Goal: Task Accomplishment & Management: Manage account settings

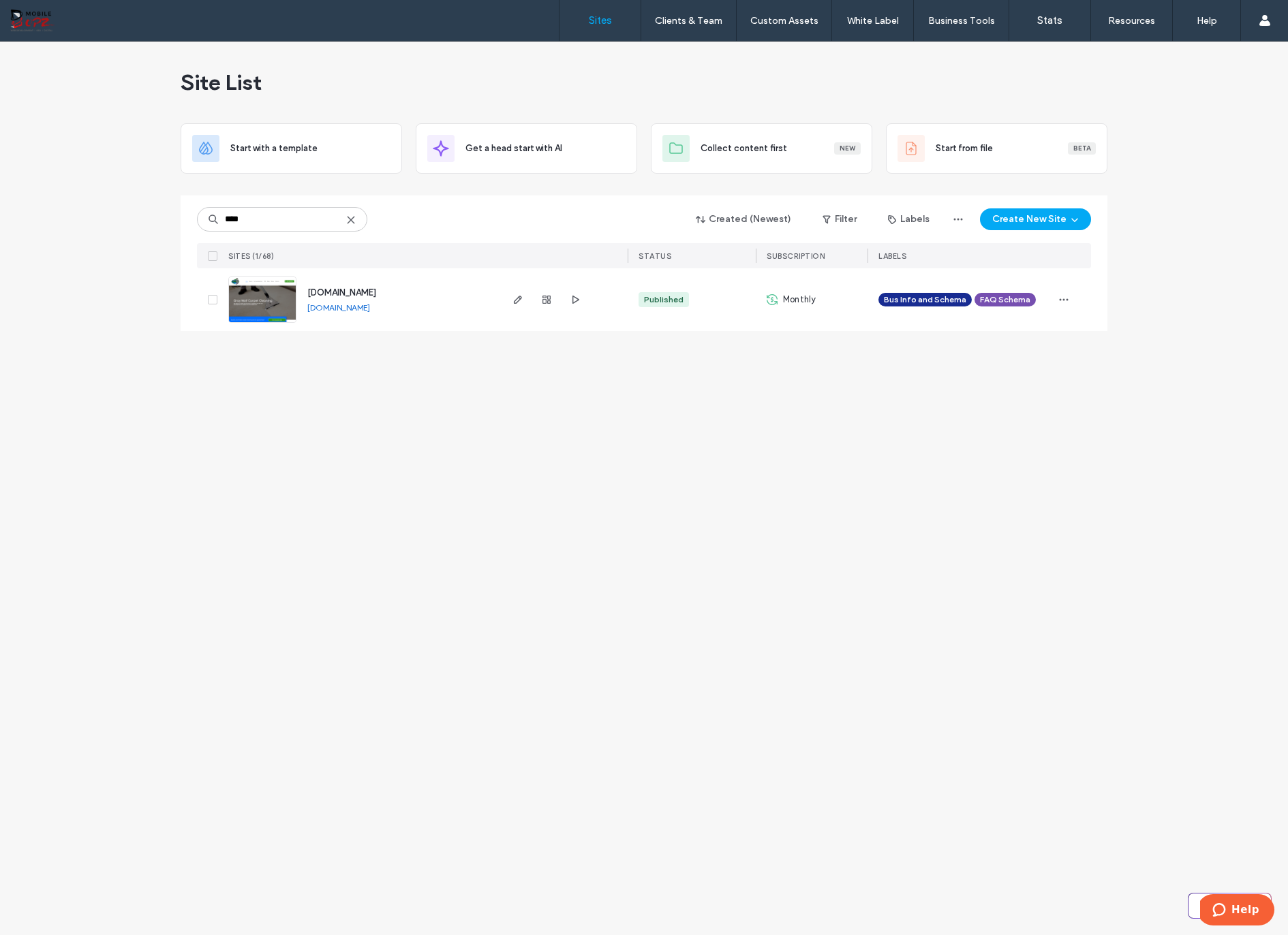
type input "****"
click at [351, 295] on span "[DOMAIN_NAME]" at bounding box center [341, 293] width 69 height 10
type input "****"
click at [548, 299] on use "button" at bounding box center [546, 299] width 9 height 9
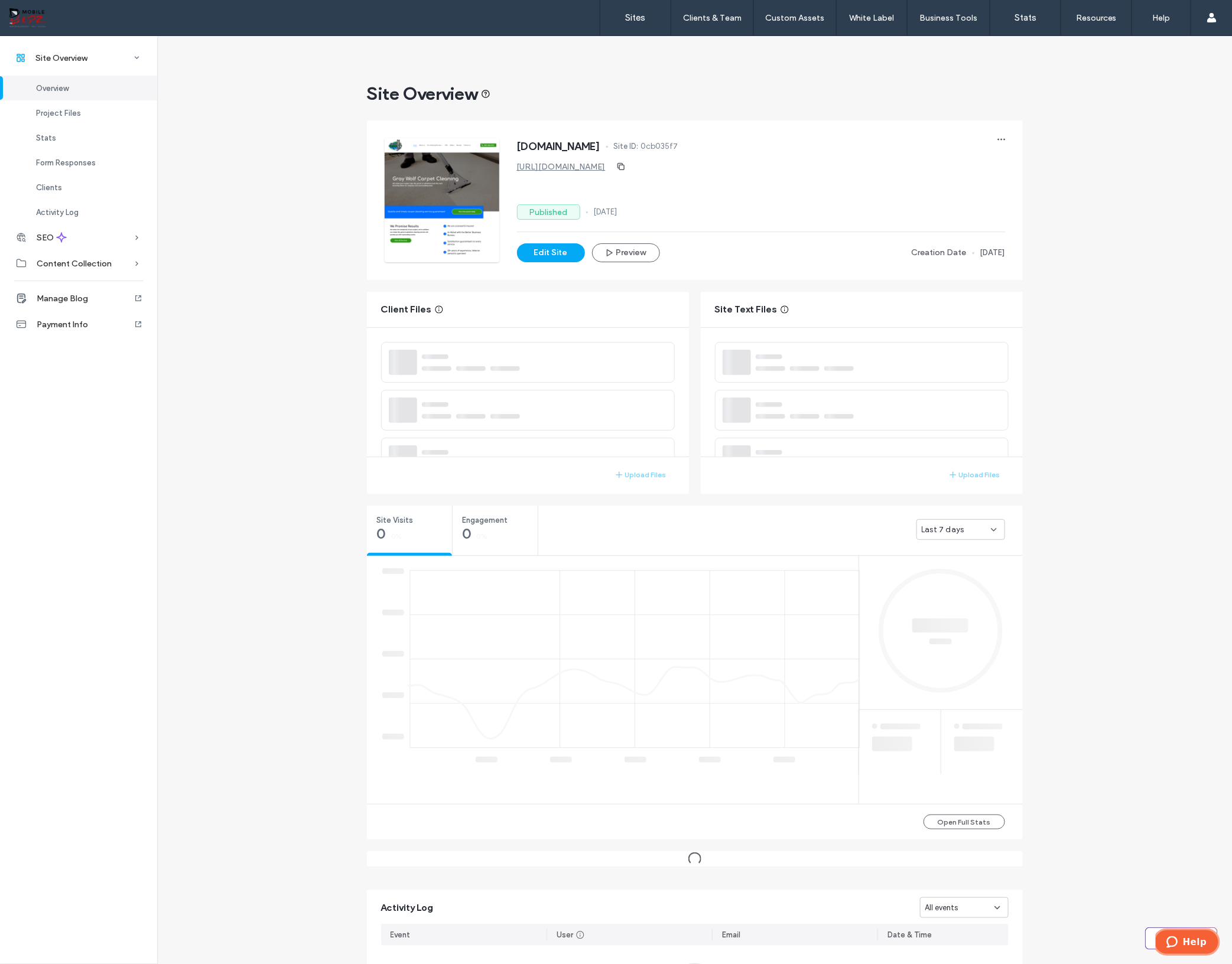
click at [1116, 810] on span "Help" at bounding box center [1193, 941] width 24 height 11
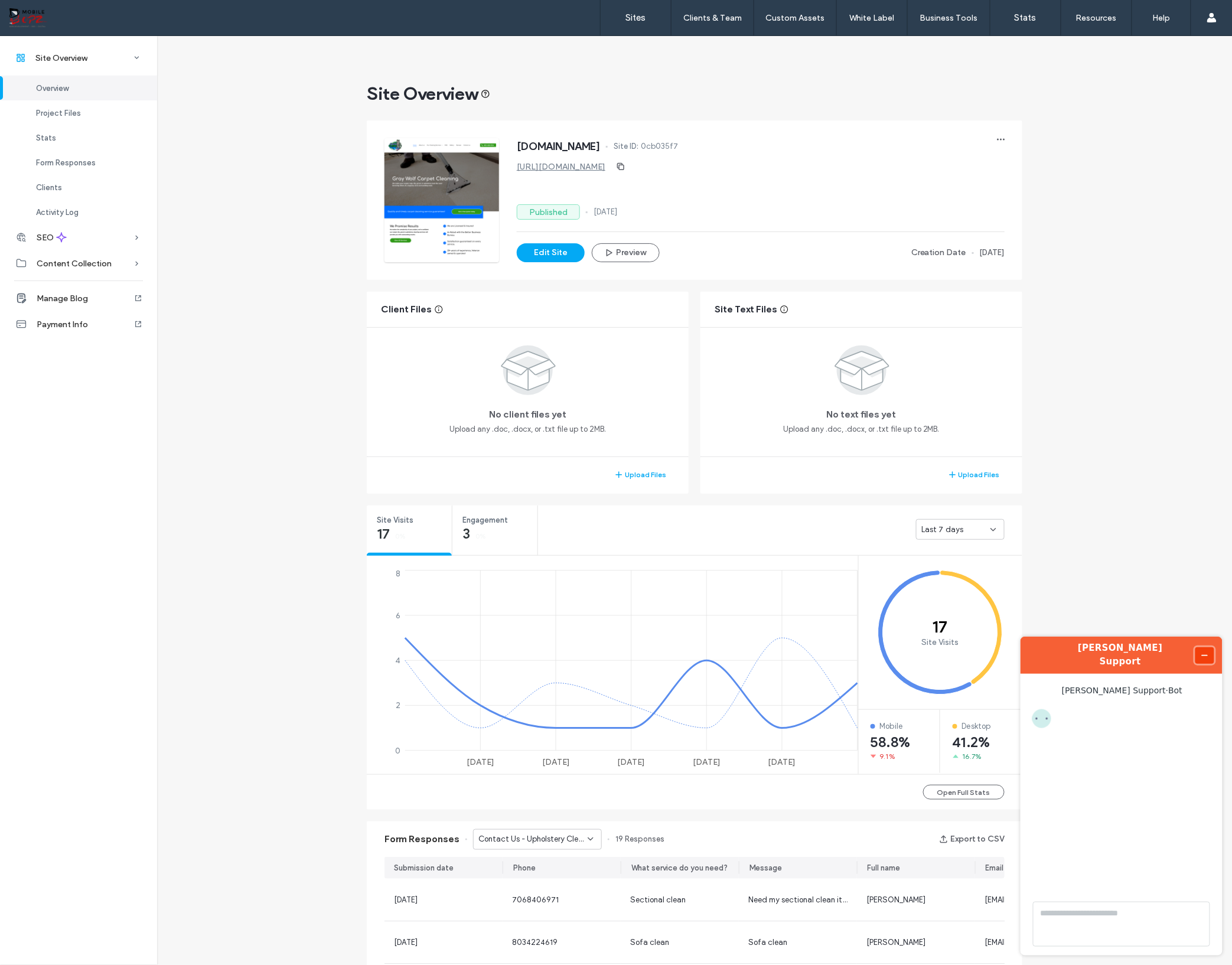
click at [1116, 651] on icon "Minimize widget" at bounding box center [1204, 655] width 8 height 8
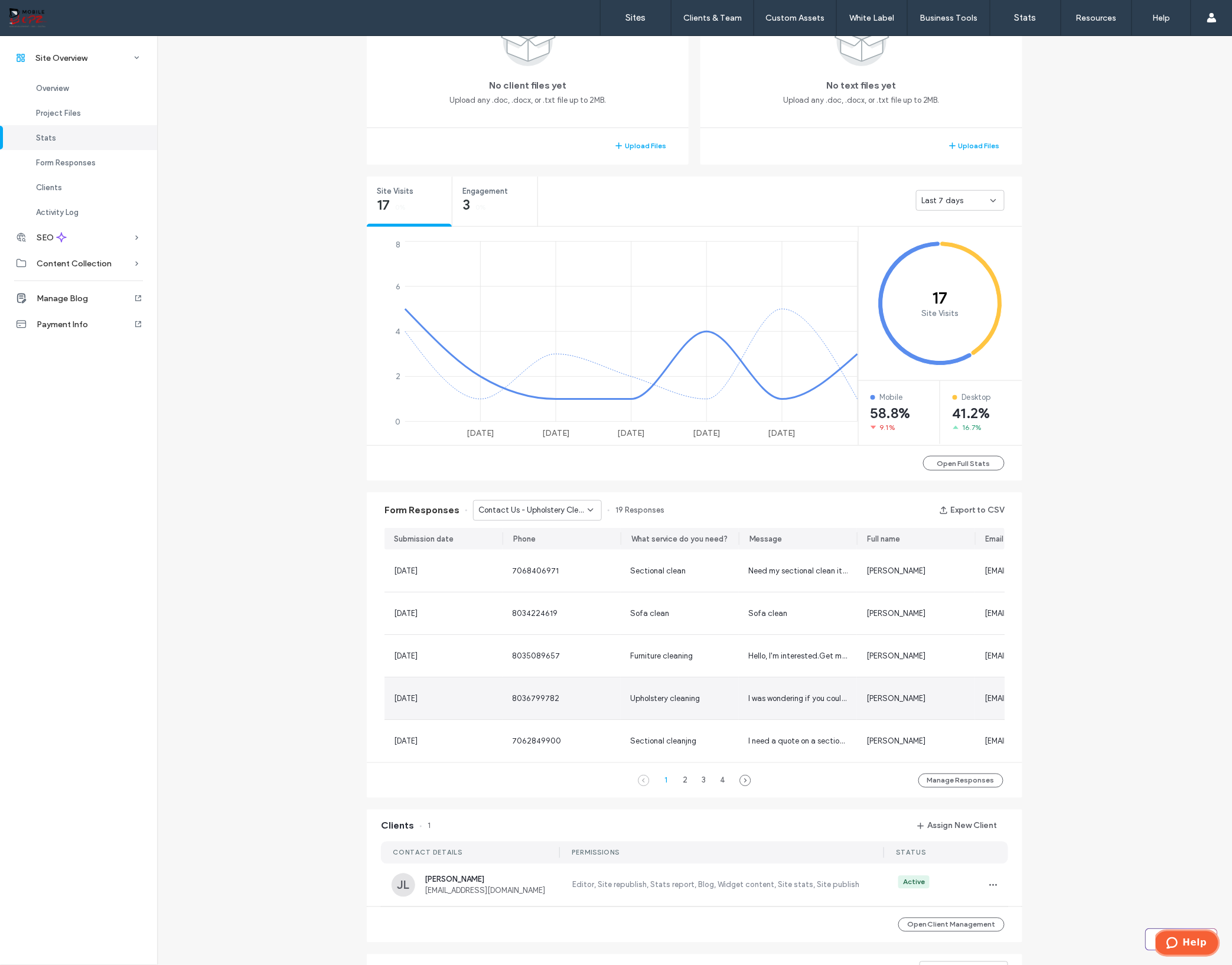
scroll to position [370, 0]
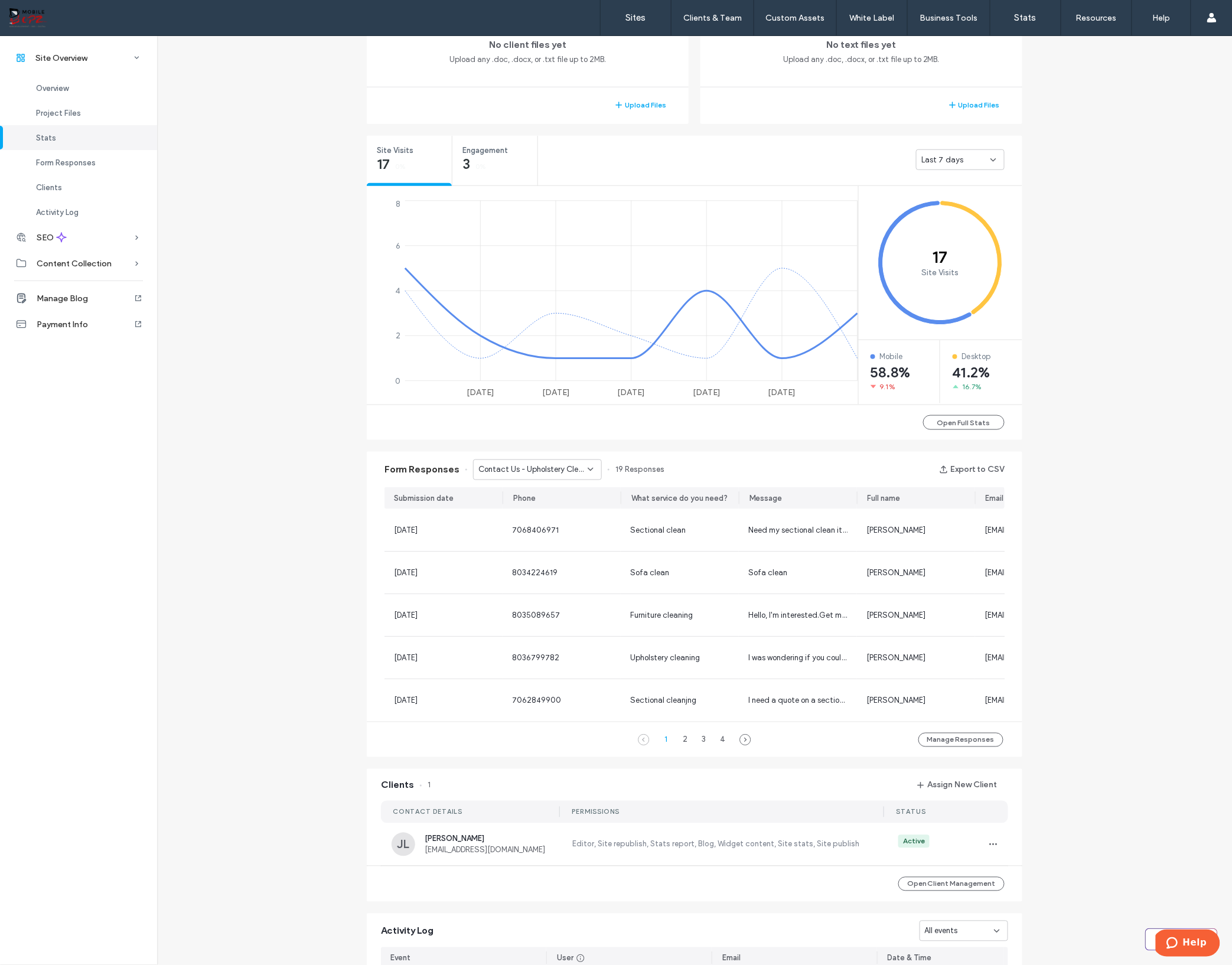
click at [571, 473] on span "Contact Us - Upholstery Cleaning page" at bounding box center [533, 470] width 109 height 11
click at [556, 590] on span "Contact Us - Home page" at bounding box center [517, 594] width 89 height 11
click at [577, 468] on div "Contact Us - Home page" at bounding box center [533, 470] width 109 height 11
click at [565, 571] on span "Contact Us - Tile & Grout page" at bounding box center [527, 572] width 110 height 11
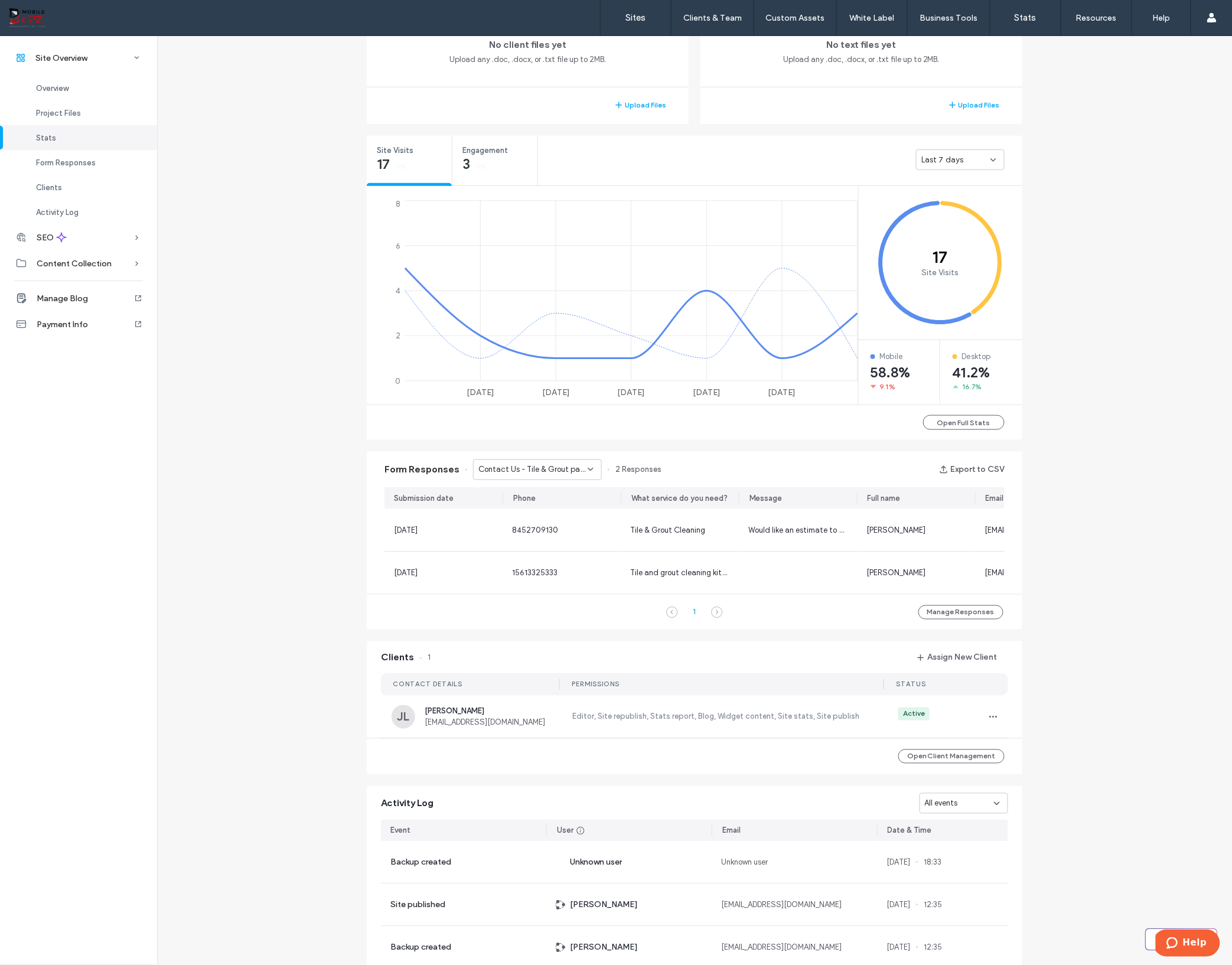
click at [567, 468] on span "Contact Us - Tile & Grout page" at bounding box center [533, 470] width 109 height 11
click at [561, 551] on span "Questions? - Contact us page" at bounding box center [526, 552] width 107 height 11
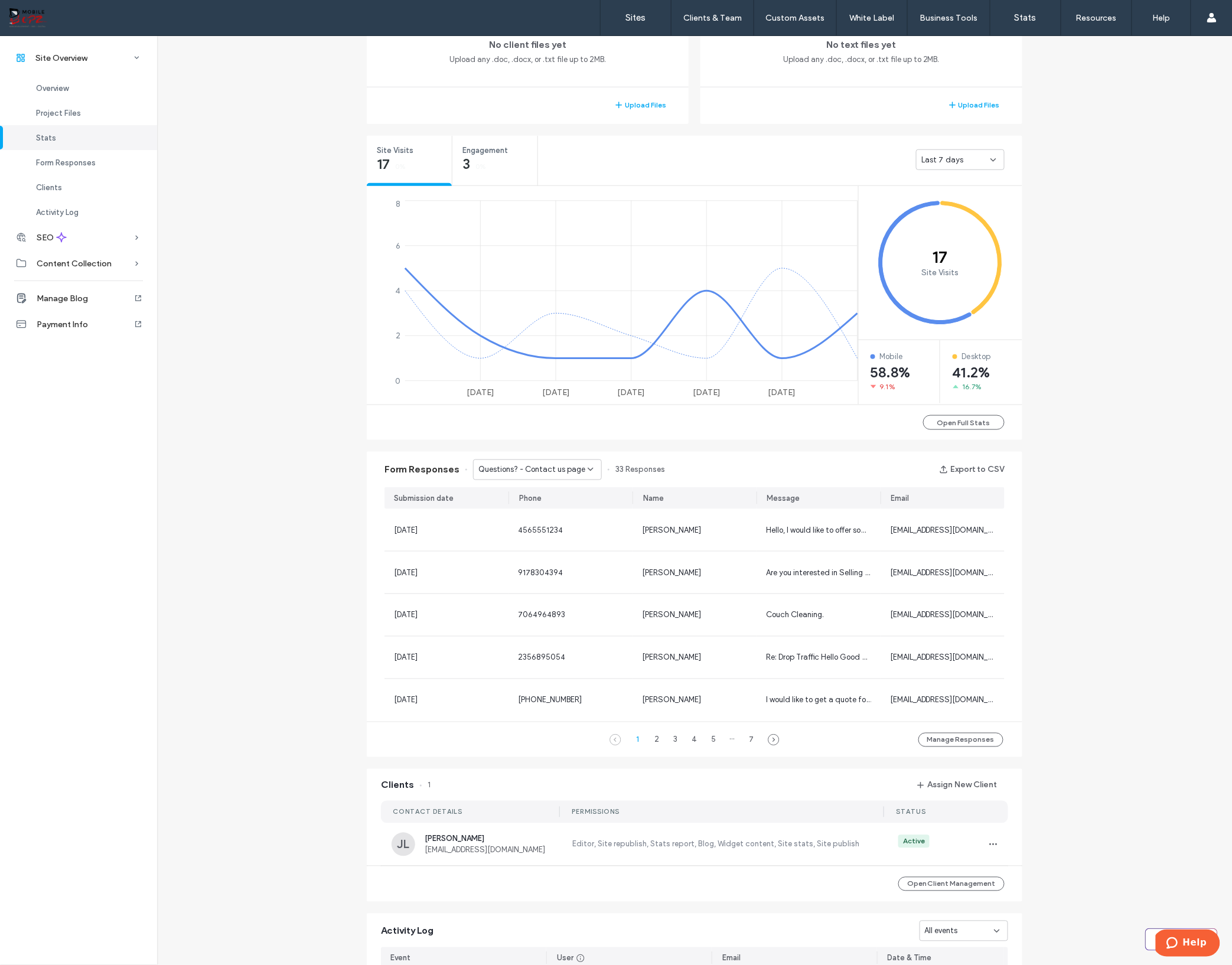
click at [558, 465] on span "Questions? - Contact us page" at bounding box center [532, 470] width 107 height 11
click at [558, 529] on span "Contact Us - Commercial Carpet Cleaning page" at bounding box center [529, 531] width 113 height 11
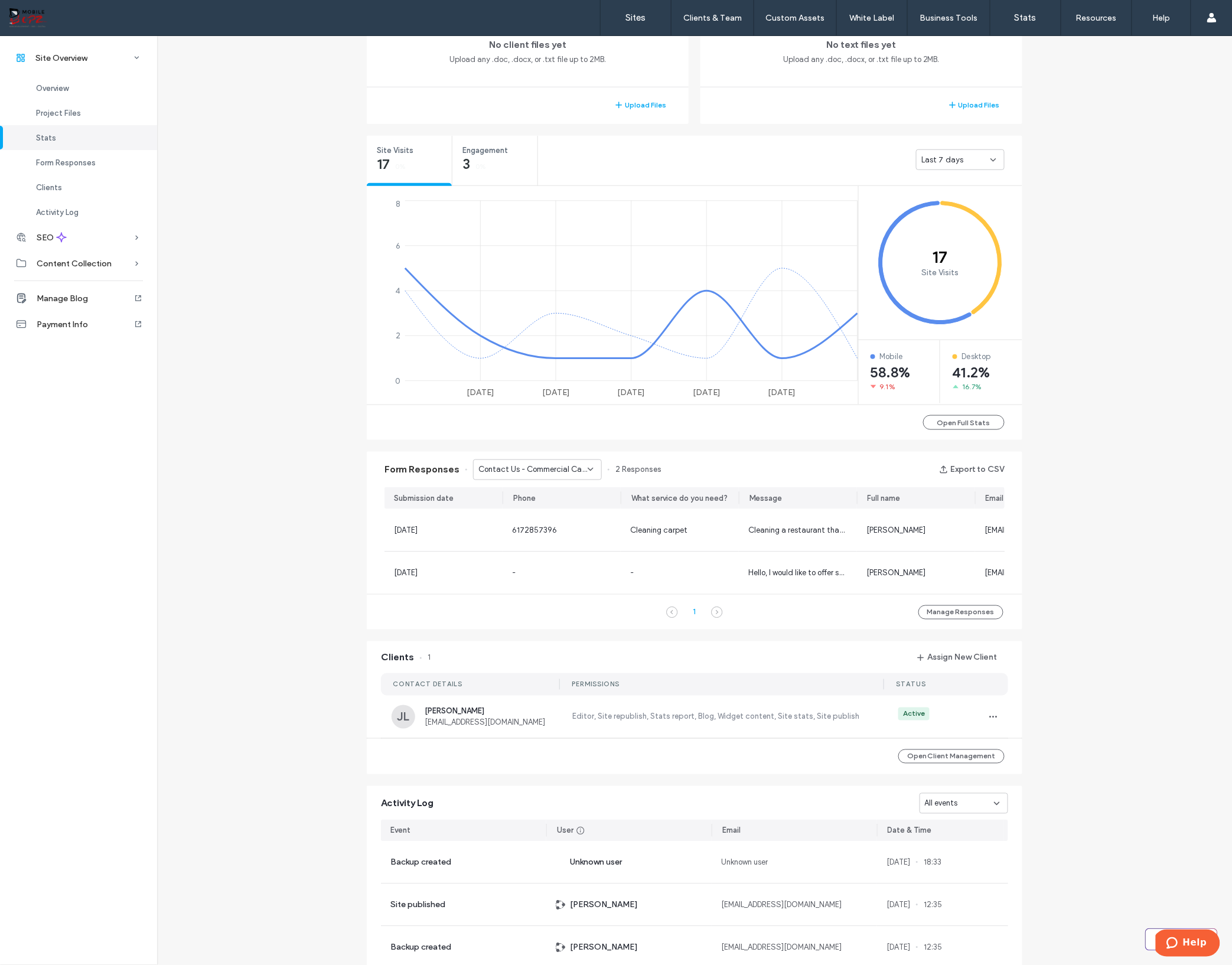
click at [571, 471] on span "Contact Us - Commercial Carpet Cleaning page" at bounding box center [533, 470] width 109 height 11
click at [569, 512] on span "Contact Us - Carpet & Rugs Cleaning page" at bounding box center [529, 511] width 113 height 11
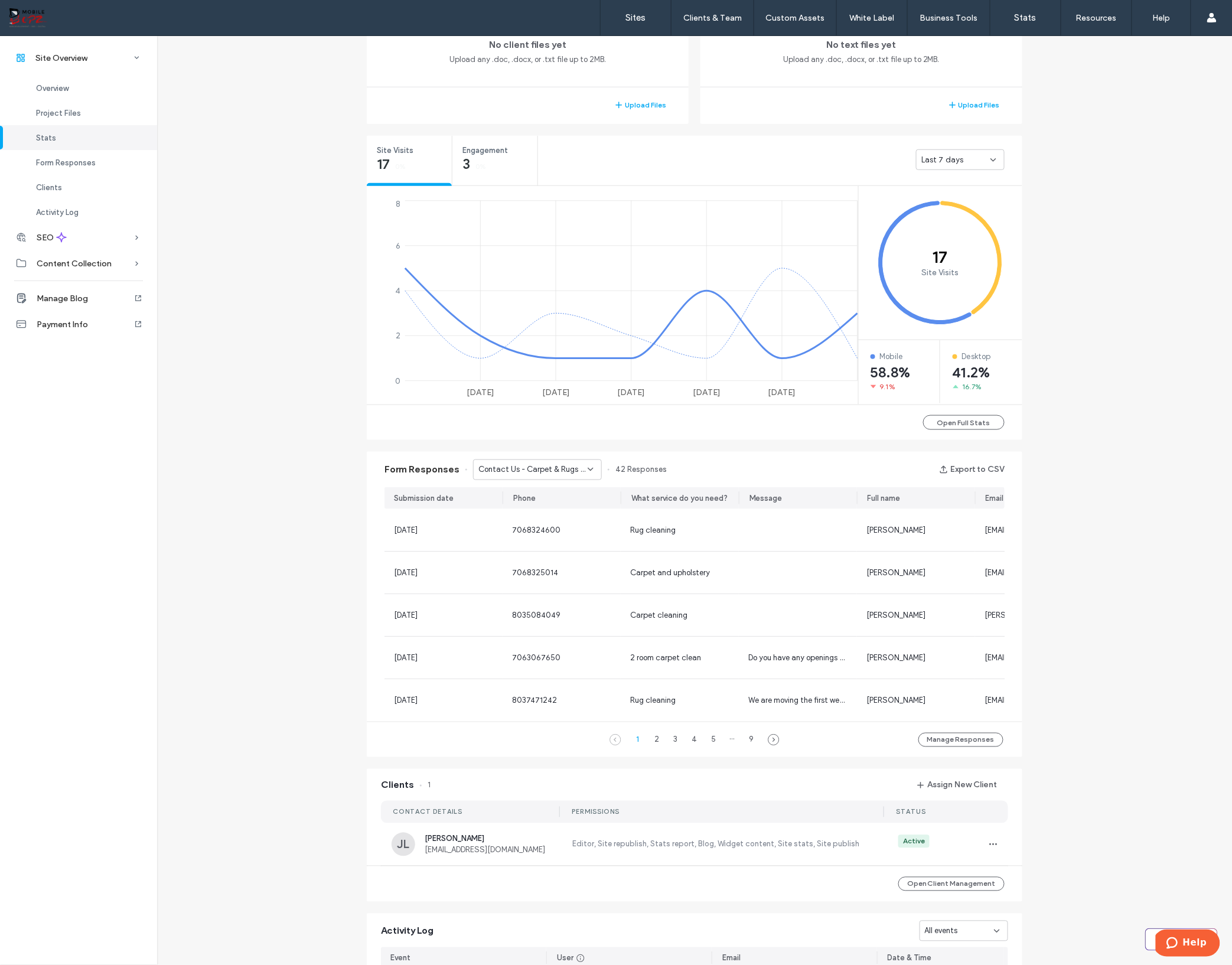
click at [586, 472] on icon at bounding box center [591, 470] width 10 height 10
click at [581, 485] on span "Contact Us - Upholstery Cleaning page" at bounding box center [529, 490] width 113 height 11
click at [972, 469] on button "Export to CSV" at bounding box center [972, 469] width 66 height 19
click at [962, 468] on button "Export to CSV" at bounding box center [972, 469] width 66 height 19
click at [546, 462] on div "Contact Us - Upholstery Cleaning page" at bounding box center [537, 470] width 129 height 21
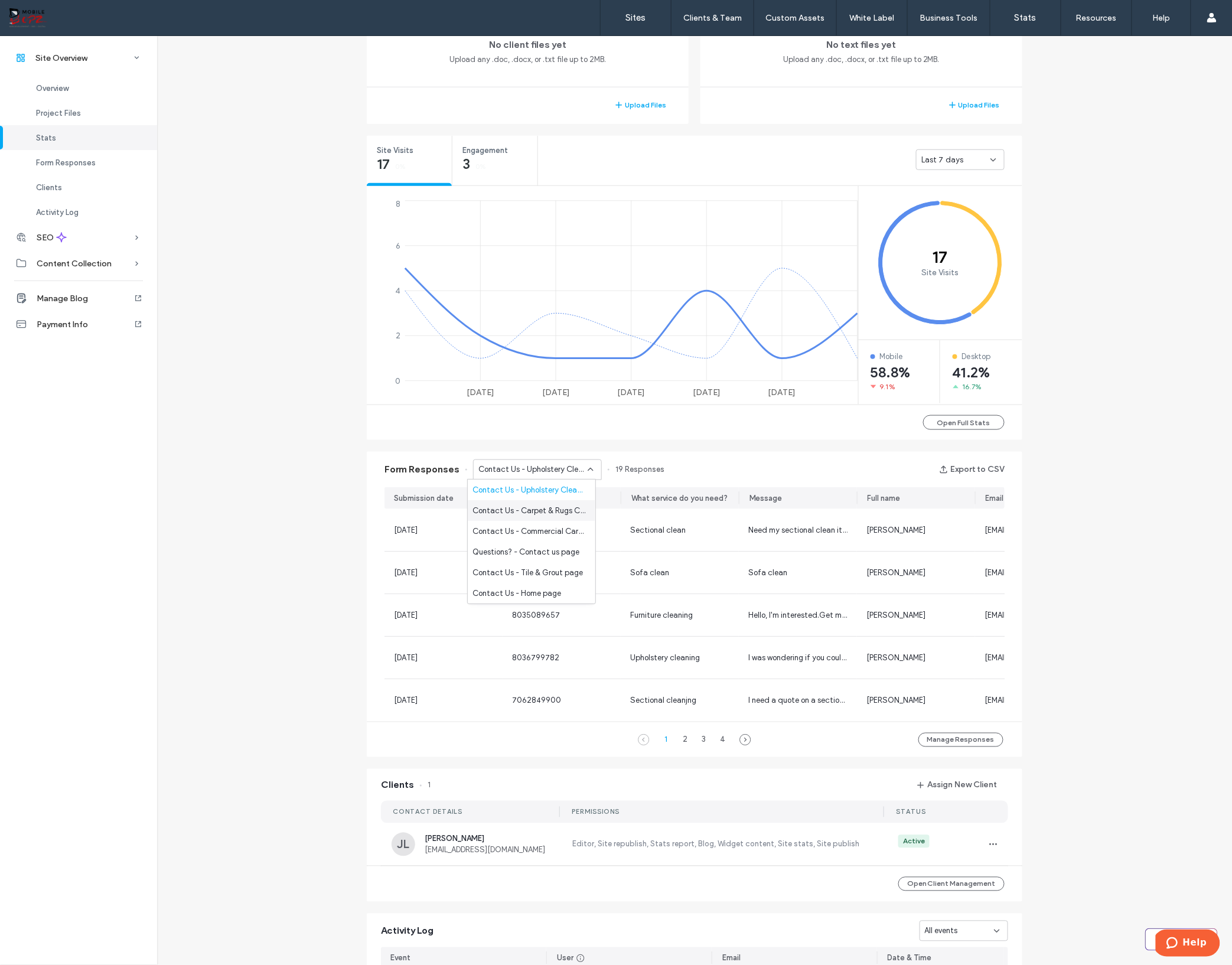
click at [545, 512] on span "Contact Us - Carpet & Rugs Cleaning page" at bounding box center [529, 511] width 113 height 11
click at [961, 470] on button "Export to CSV" at bounding box center [972, 469] width 66 height 19
click at [540, 471] on span "Contact Us - Carpet & Rugs Cleaning page" at bounding box center [533, 470] width 109 height 11
click at [544, 526] on span "Contact Us - Commercial Carpet Cleaning page" at bounding box center [529, 531] width 113 height 11
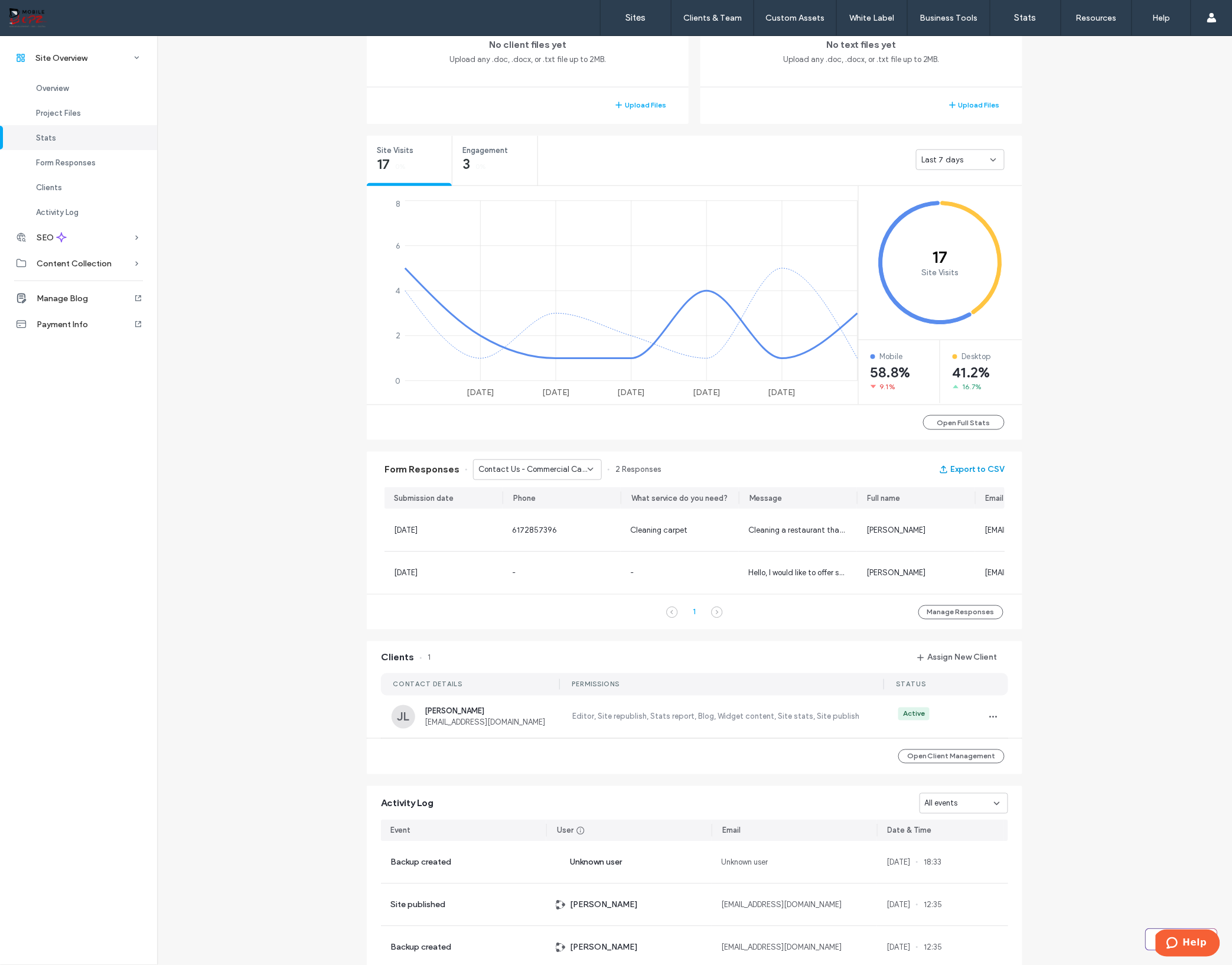
click at [971, 466] on button "Export to CSV" at bounding box center [972, 469] width 66 height 19
click at [546, 475] on span "Contact Us - Commercial Carpet Cleaning page" at bounding box center [533, 470] width 109 height 11
click at [546, 546] on span "Questions? - Contact us page" at bounding box center [526, 552] width 107 height 11
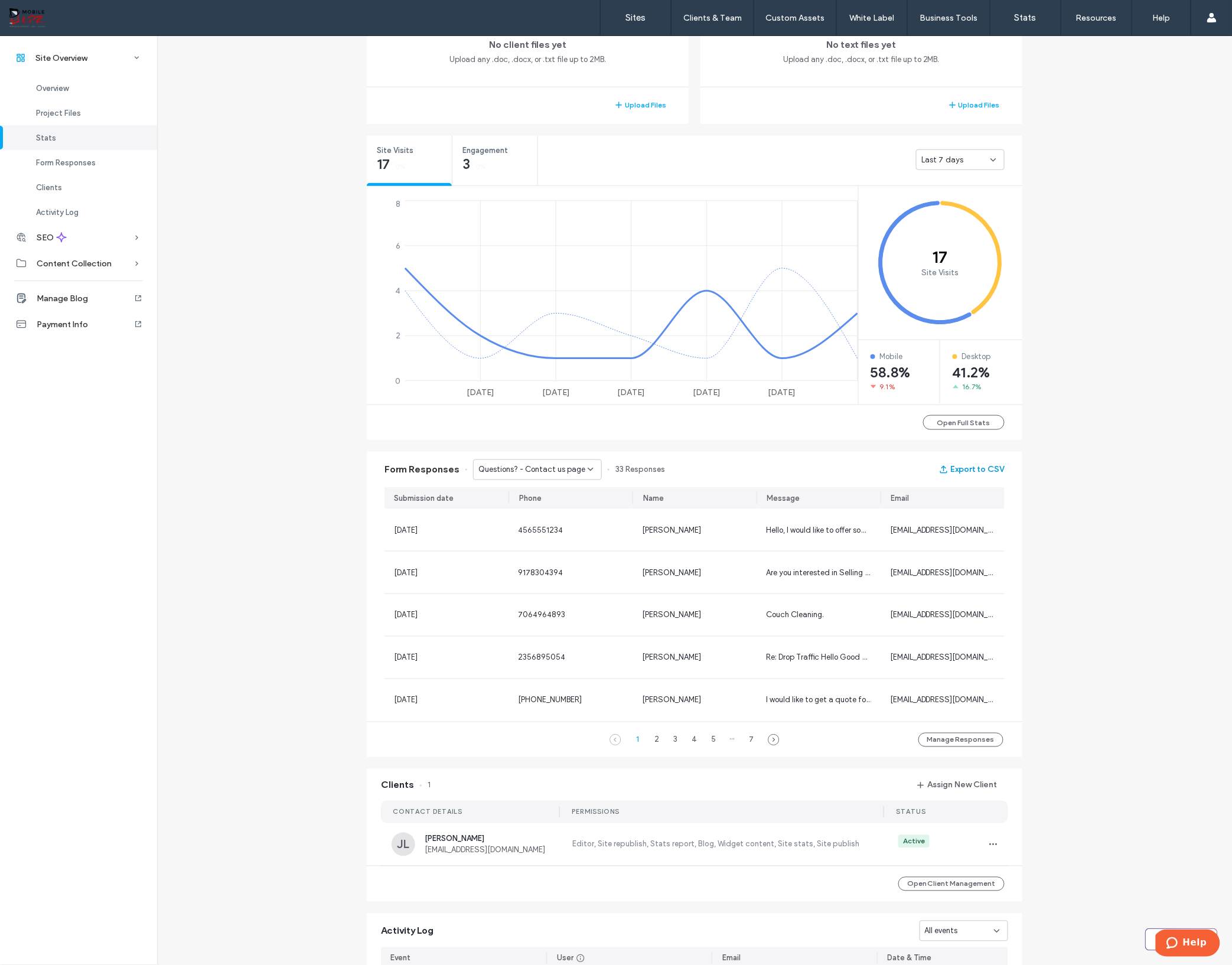
click at [956, 471] on button "Export to CSV" at bounding box center [972, 469] width 66 height 19
click at [548, 471] on span "Questions? - Contact us page" at bounding box center [532, 470] width 107 height 11
click at [545, 568] on span "Contact Us - Tile & Grout page" at bounding box center [527, 572] width 110 height 11
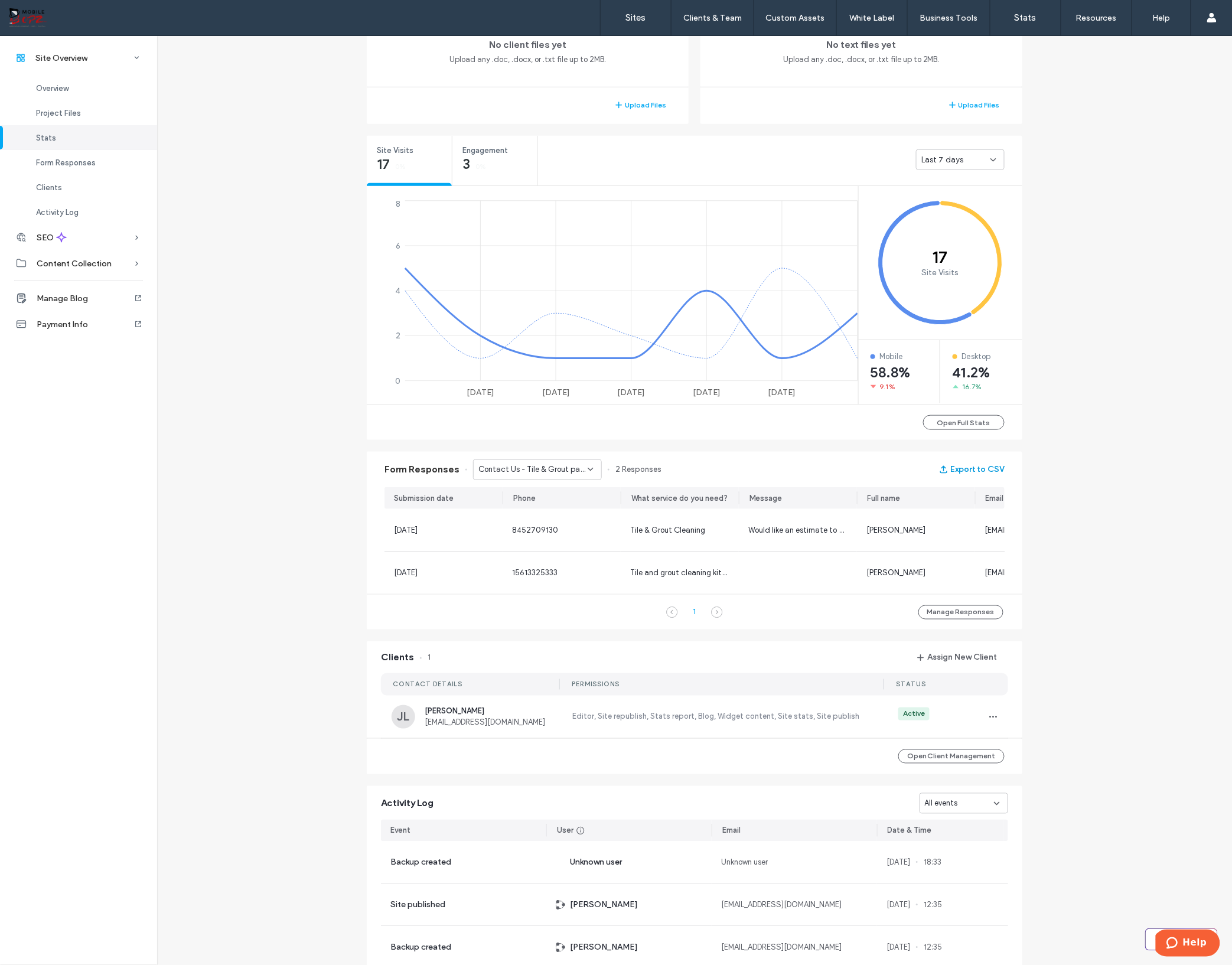
click at [958, 471] on button "Export to CSV" at bounding box center [972, 469] width 66 height 19
click at [537, 469] on span "Contact Us - Tile & Grout page" at bounding box center [533, 470] width 109 height 11
click at [523, 591] on span "Contact Us - Home page" at bounding box center [517, 594] width 89 height 11
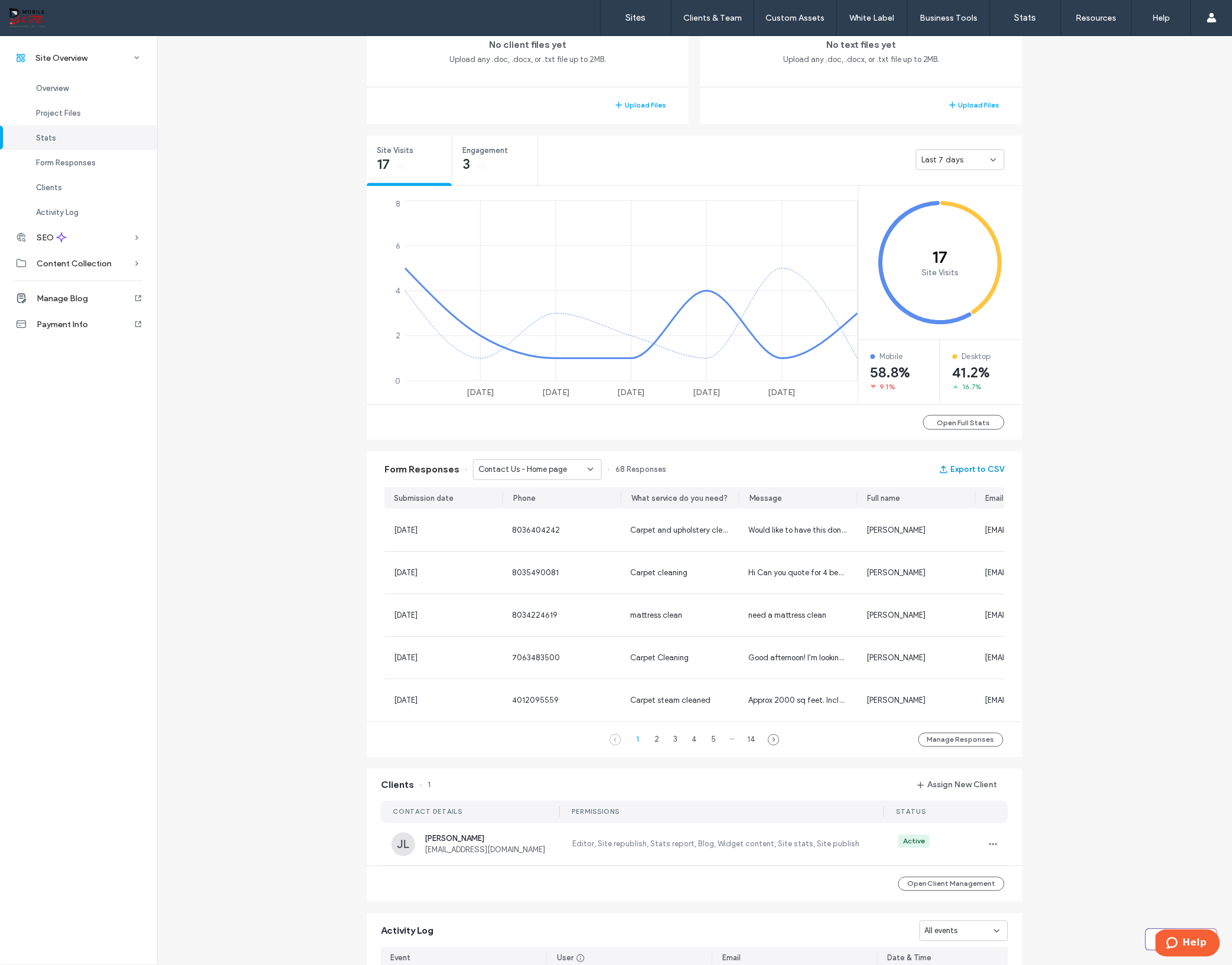
click at [955, 469] on button "Export to CSV" at bounding box center [972, 469] width 66 height 19
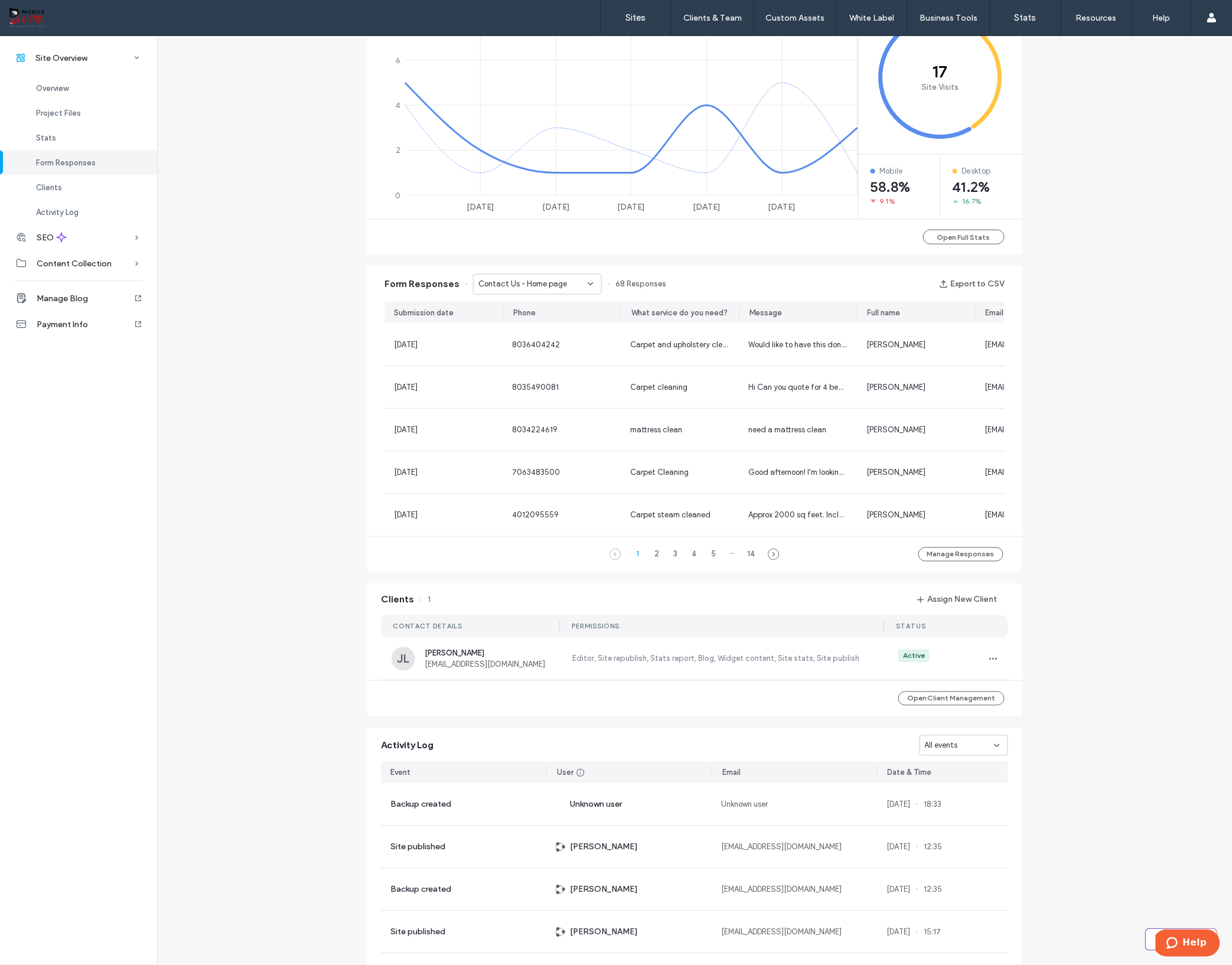
scroll to position [345, 0]
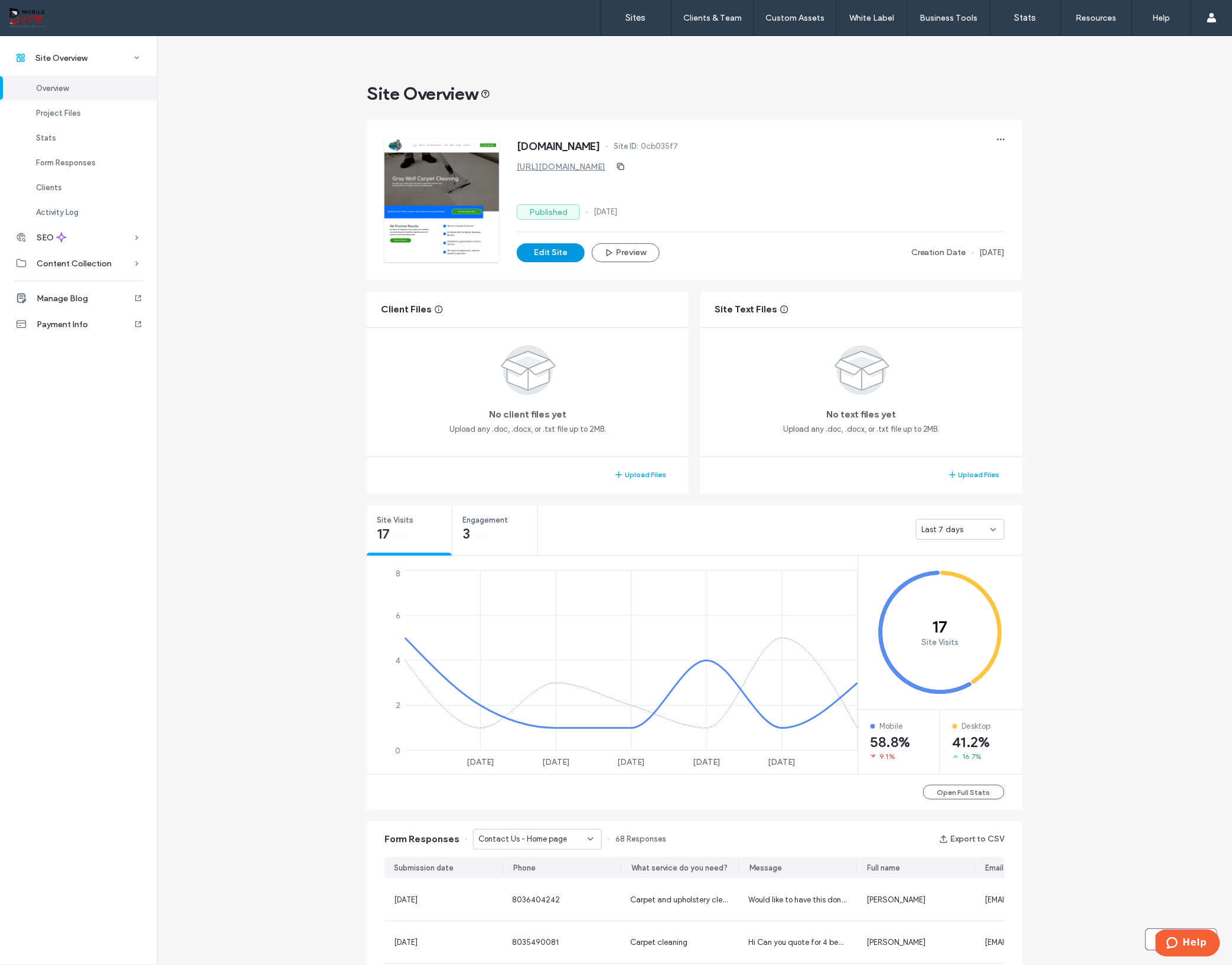
click at [536, 254] on button "Edit Site" at bounding box center [550, 252] width 68 height 19
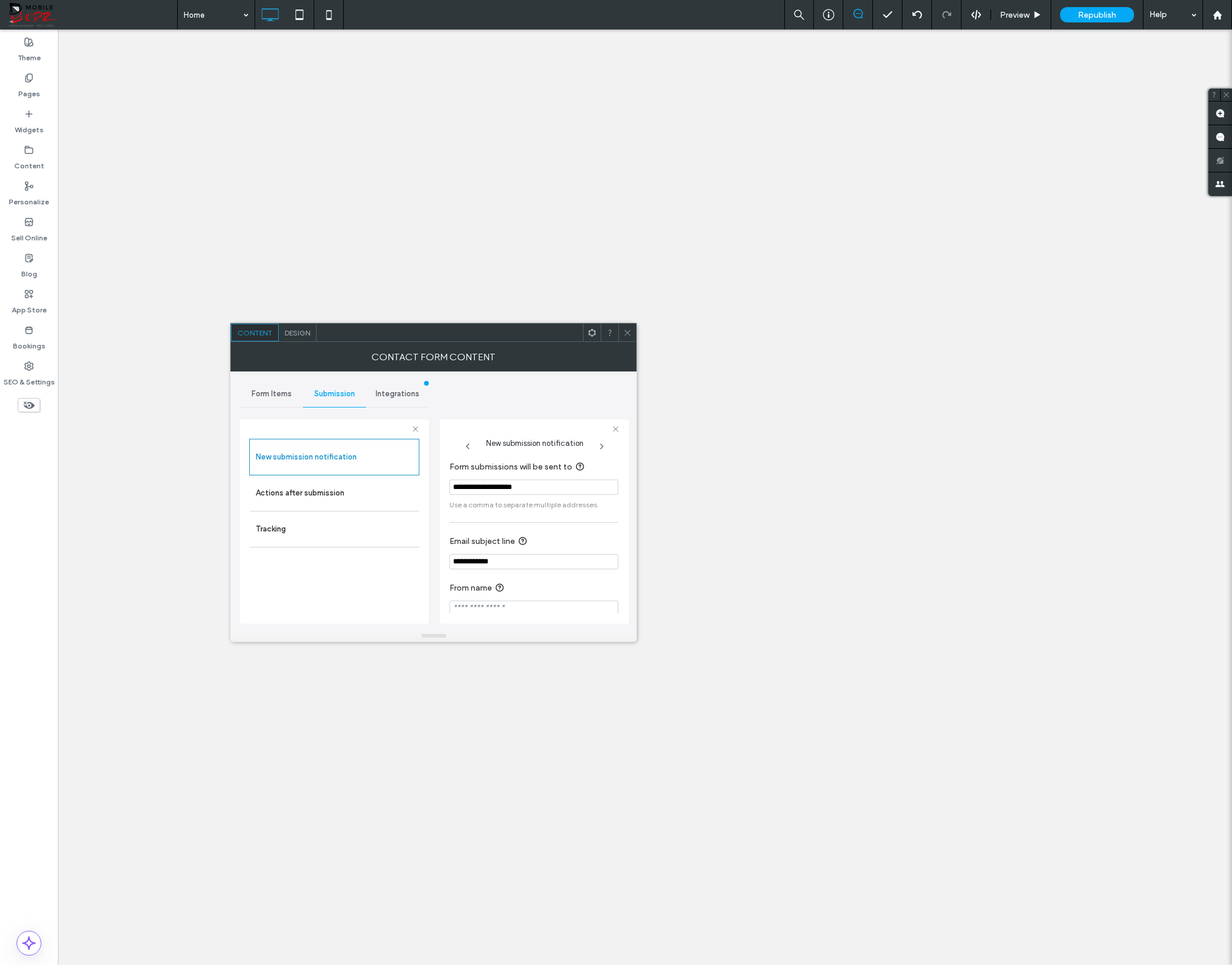
click at [540, 487] on input "**********" at bounding box center [534, 487] width 169 height 16
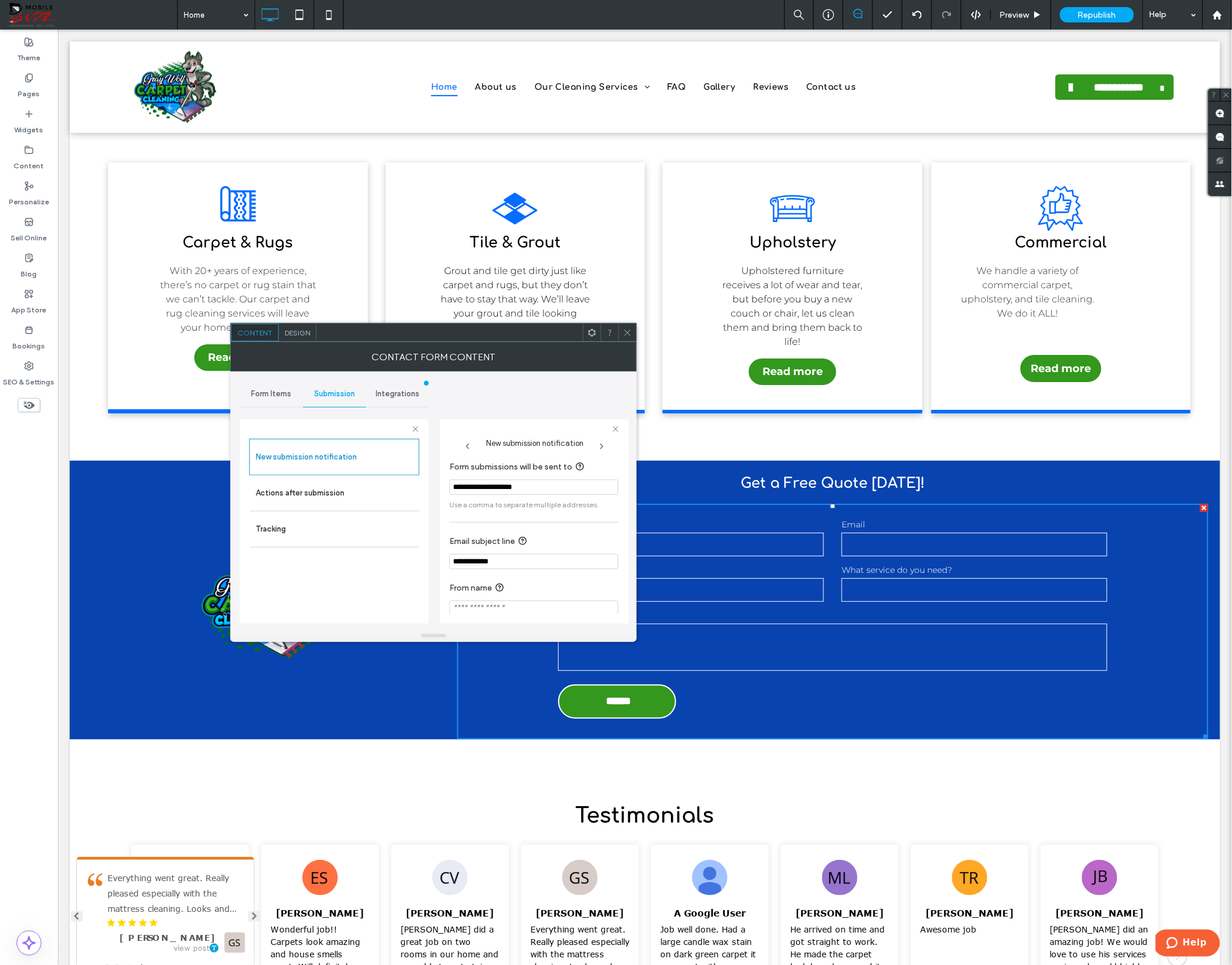
scroll to position [1566, 0]
click at [540, 487] on input "**********" at bounding box center [534, 487] width 169 height 16
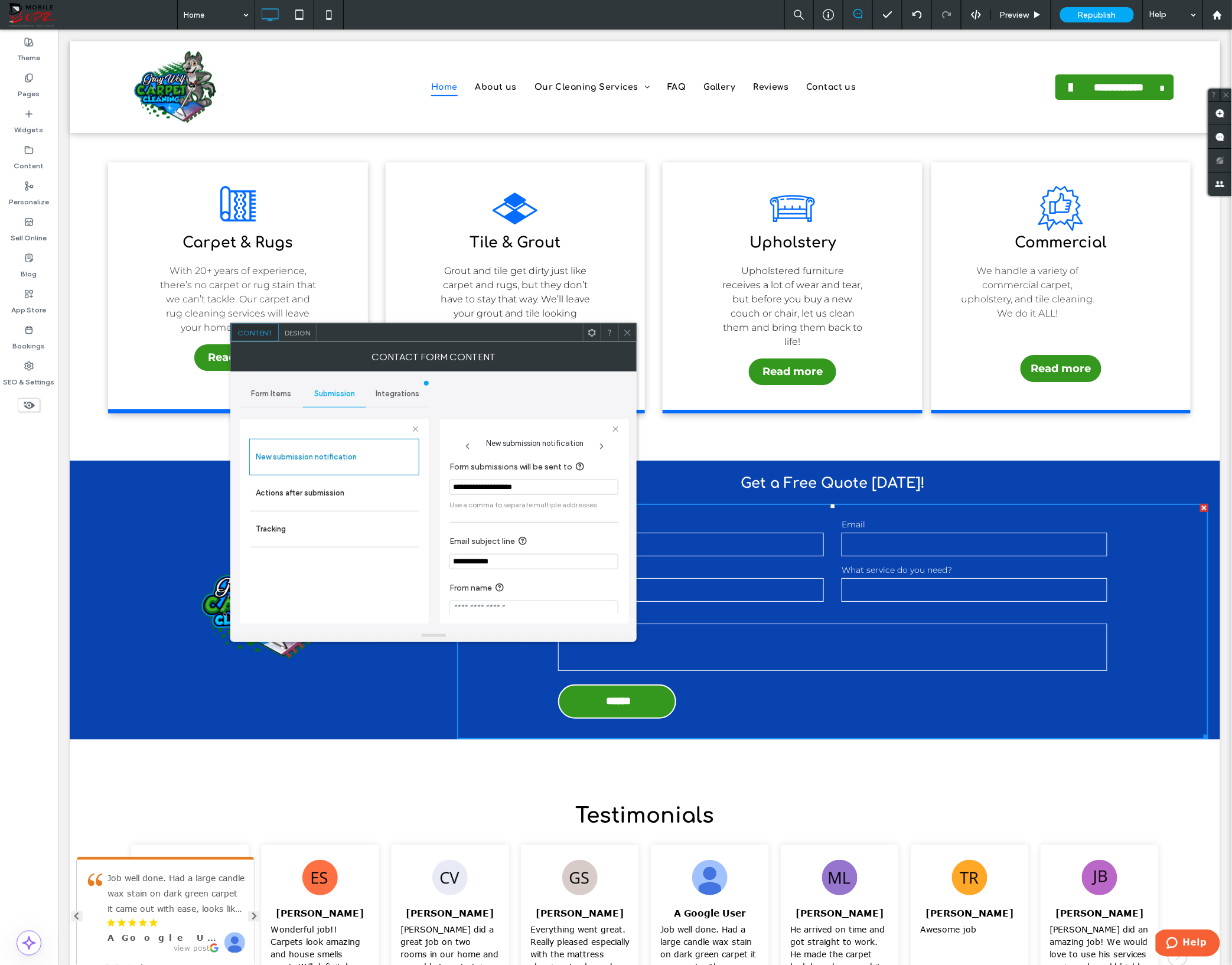
click at [625, 333] on icon at bounding box center [627, 333] width 9 height 9
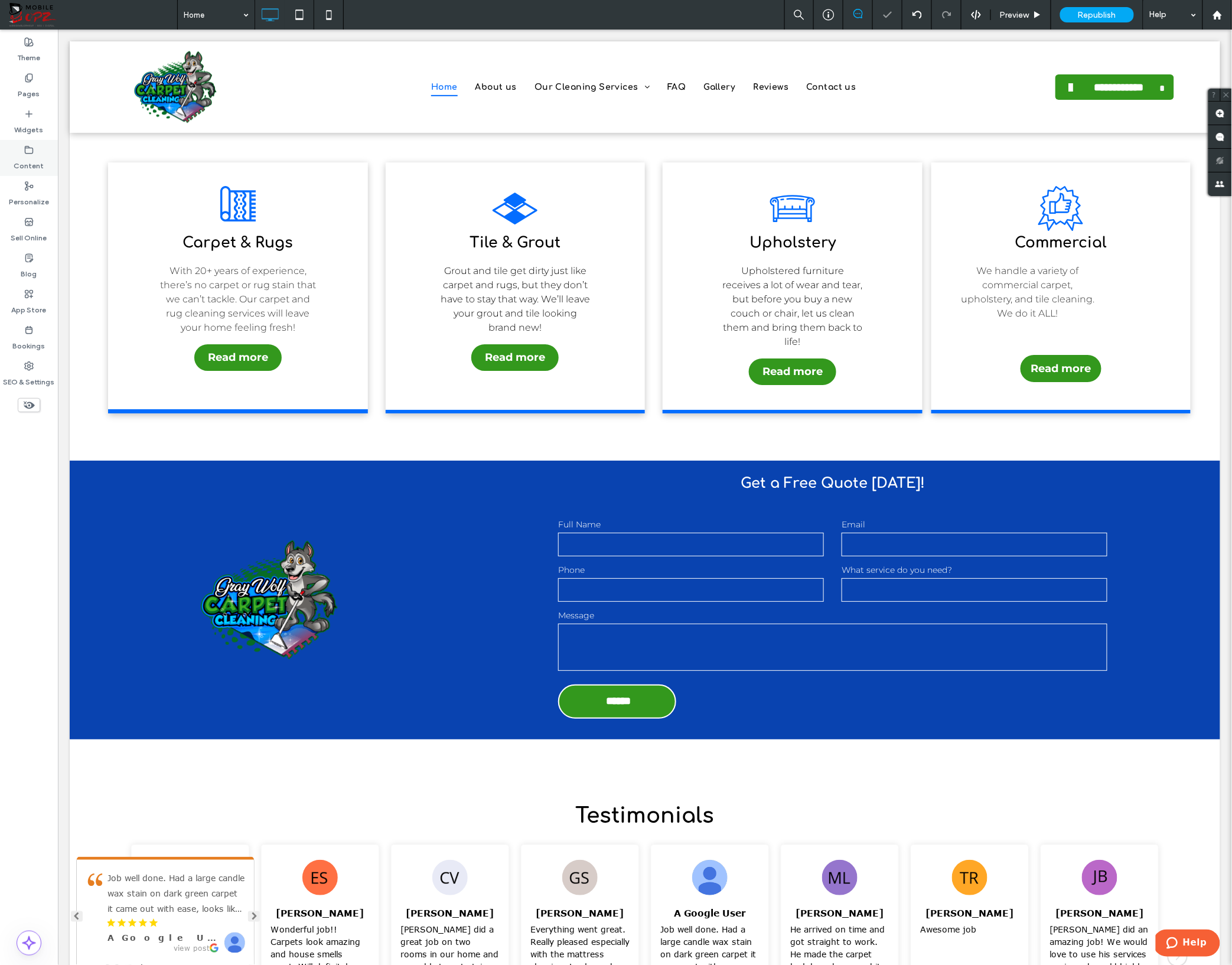
click at [22, 152] on div "Content" at bounding box center [29, 158] width 57 height 36
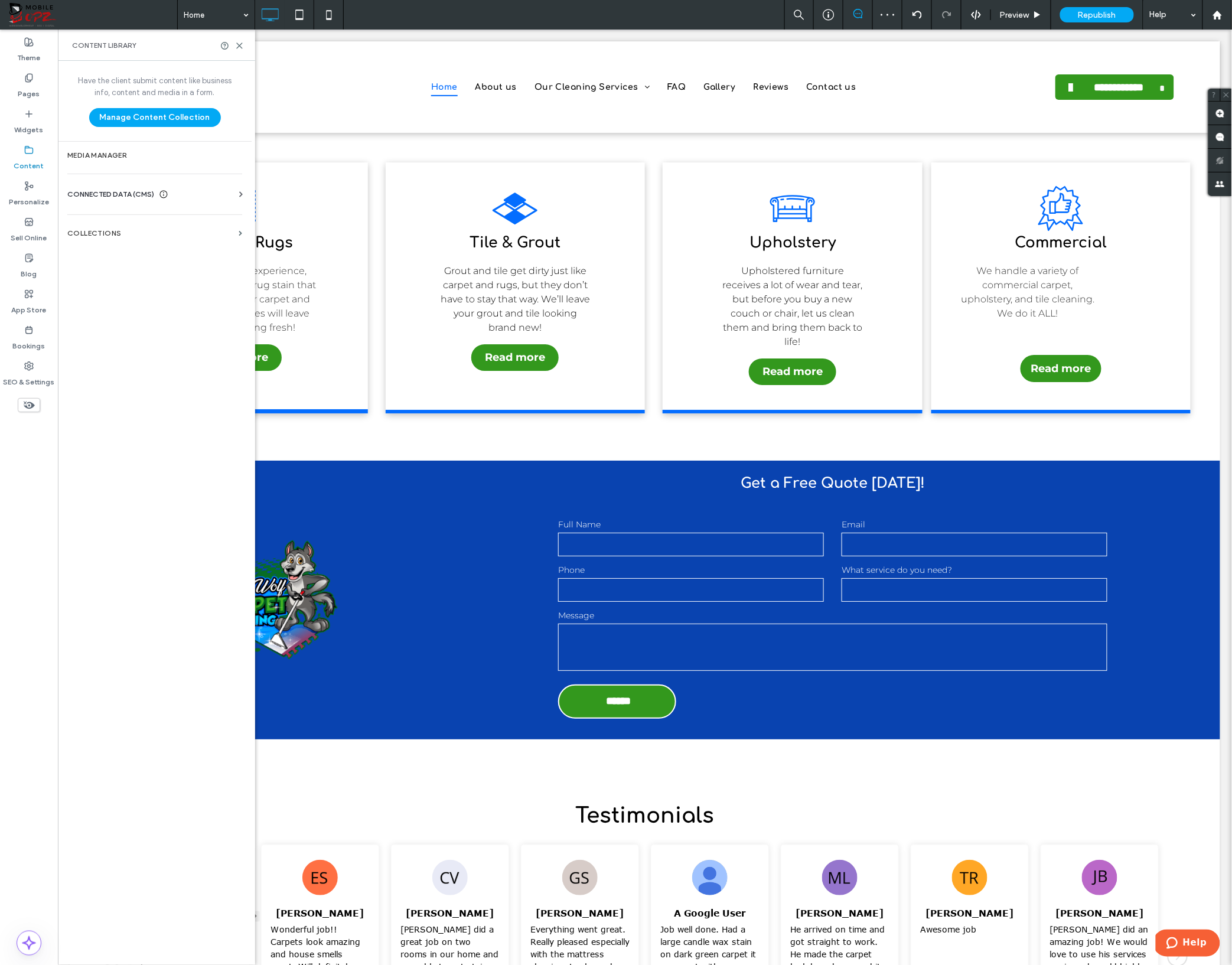
click at [117, 195] on span "CONNECTED DATA (CMS)" at bounding box center [111, 194] width 87 height 11
click at [117, 220] on label "Business Info" at bounding box center [157, 223] width 161 height 8
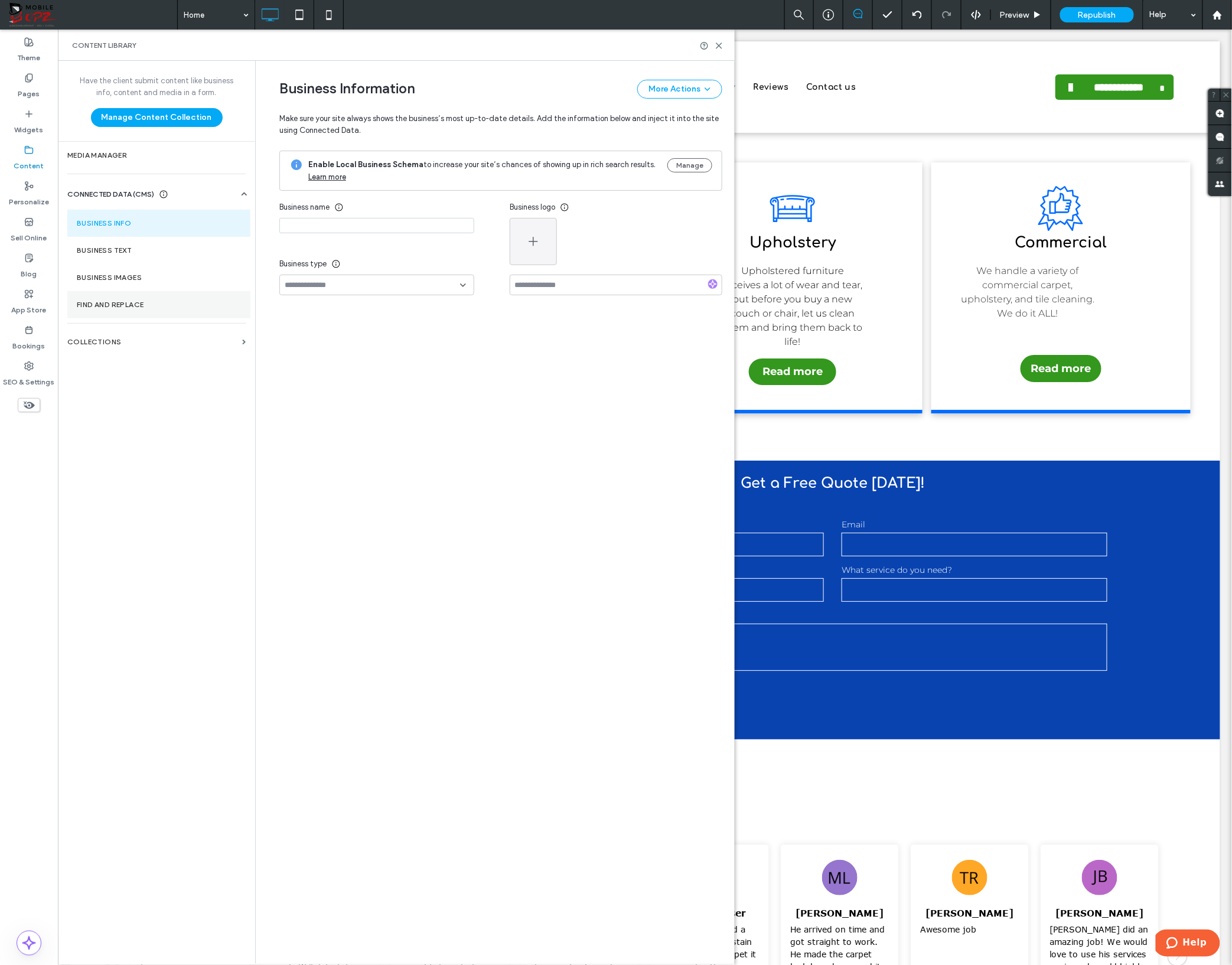
type input "**********"
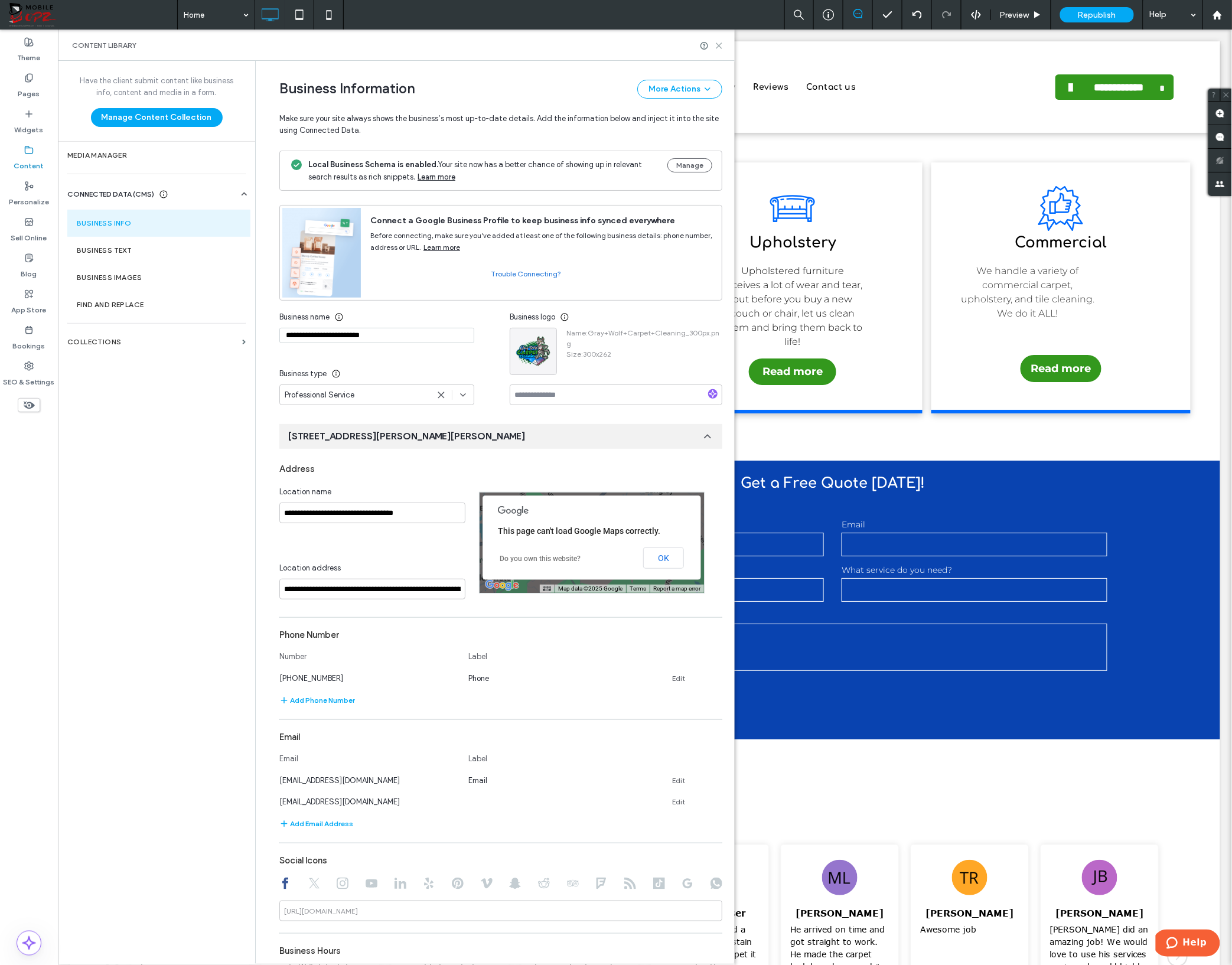
click at [717, 49] on icon at bounding box center [719, 45] width 9 height 9
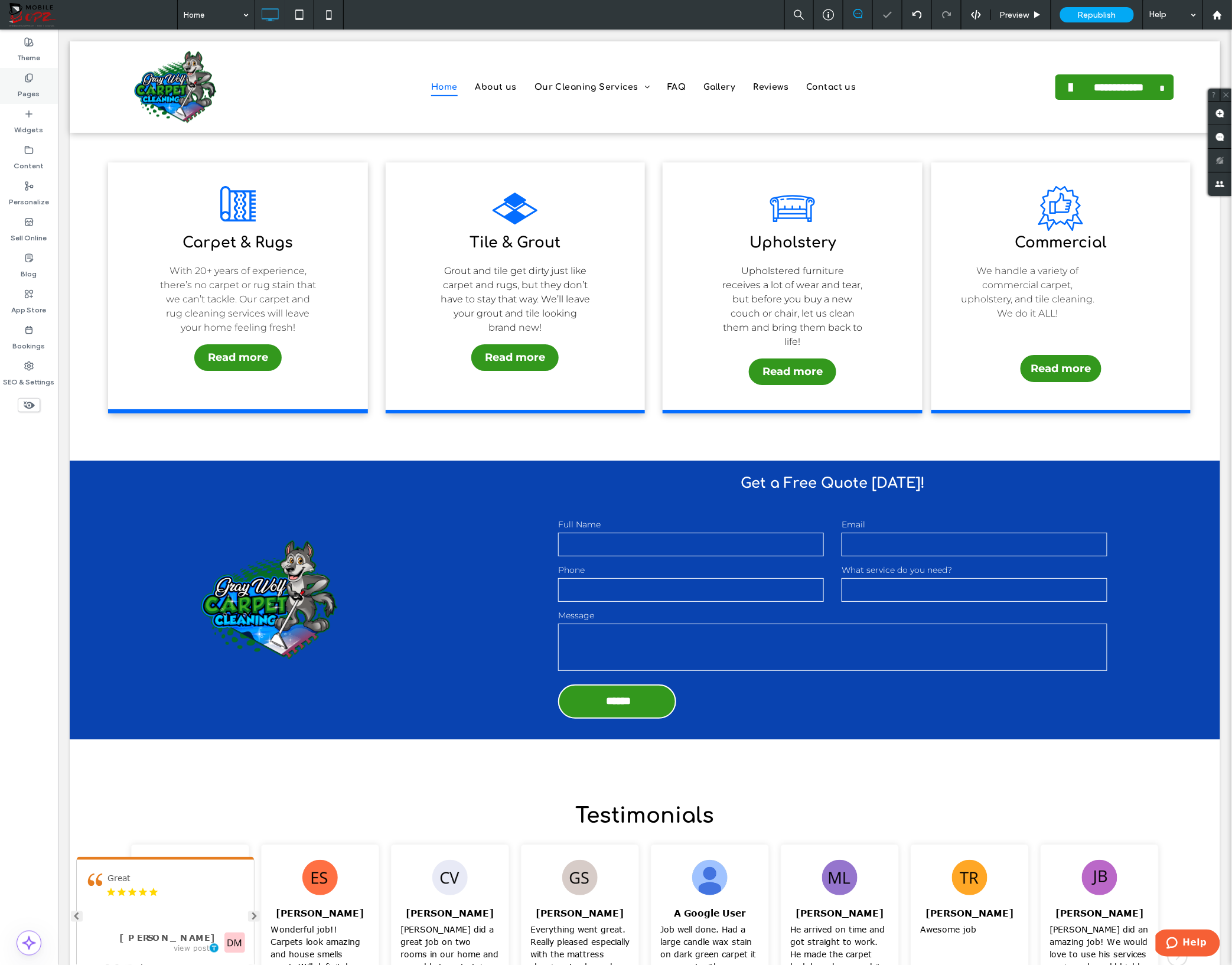
click at [30, 90] on label "Pages" at bounding box center [29, 91] width 22 height 16
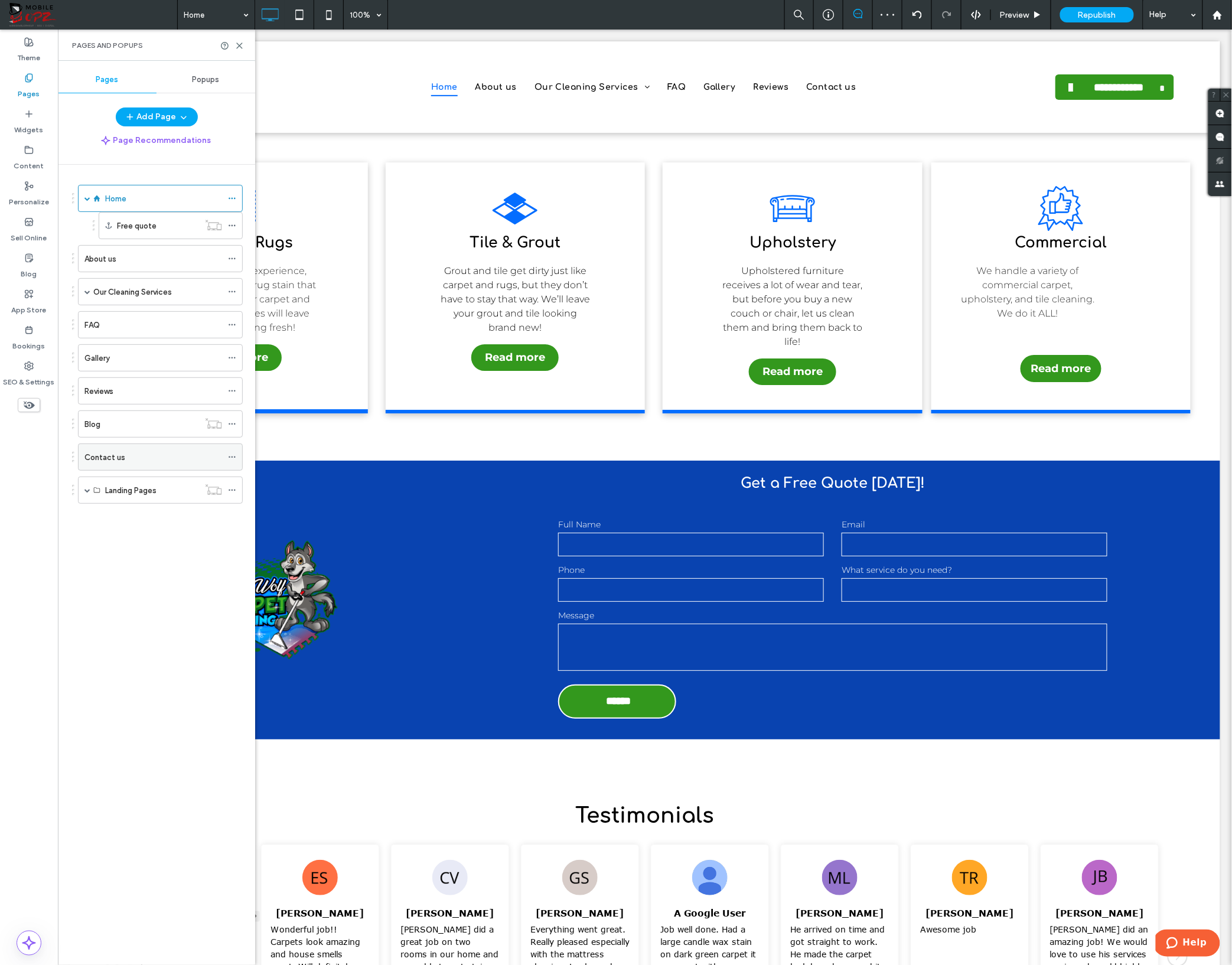
click at [113, 461] on label "Contact us" at bounding box center [105, 457] width 41 height 21
click at [241, 45] on icon at bounding box center [239, 45] width 9 height 9
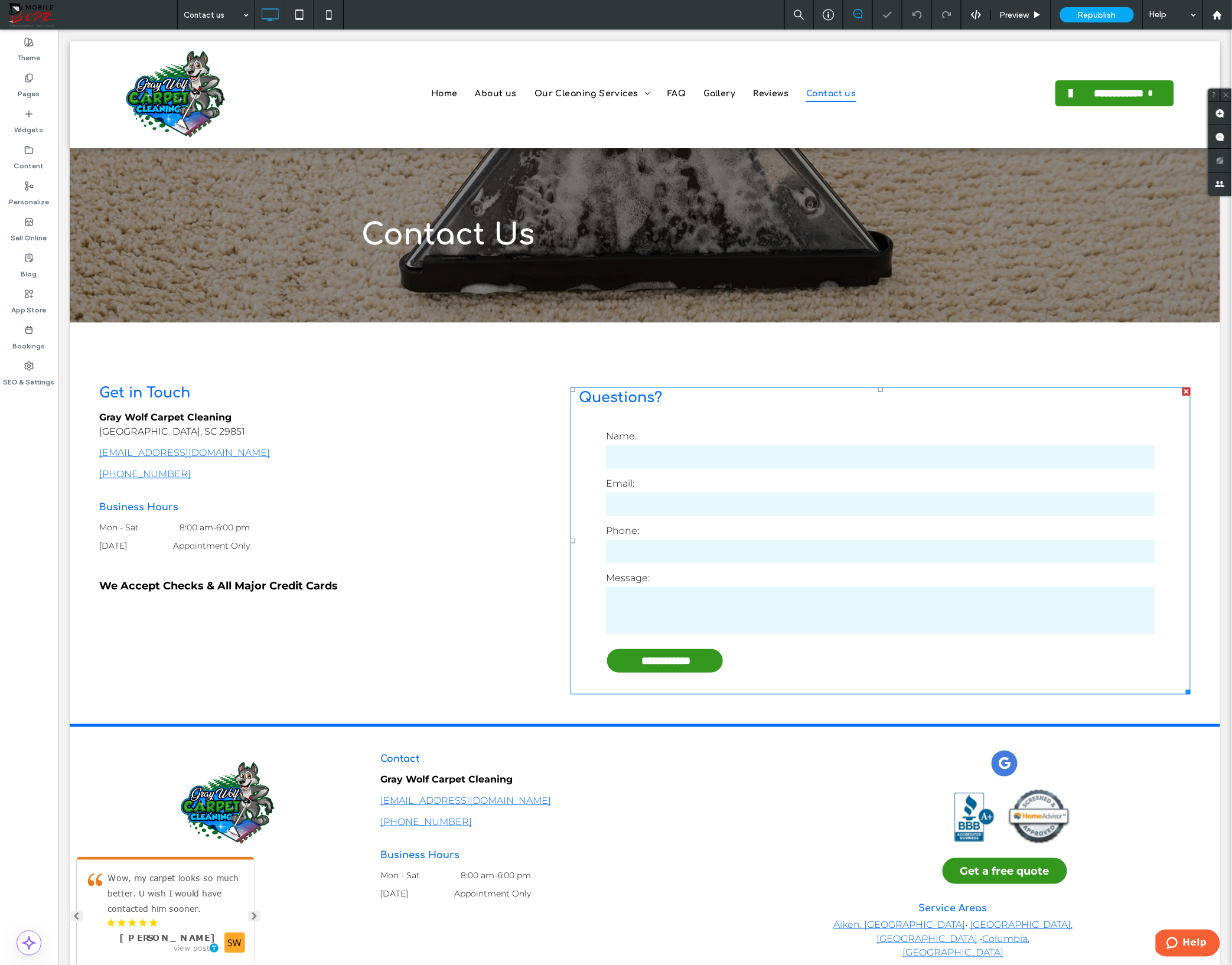
click at [731, 438] on label "Name:" at bounding box center [880, 435] width 549 height 14
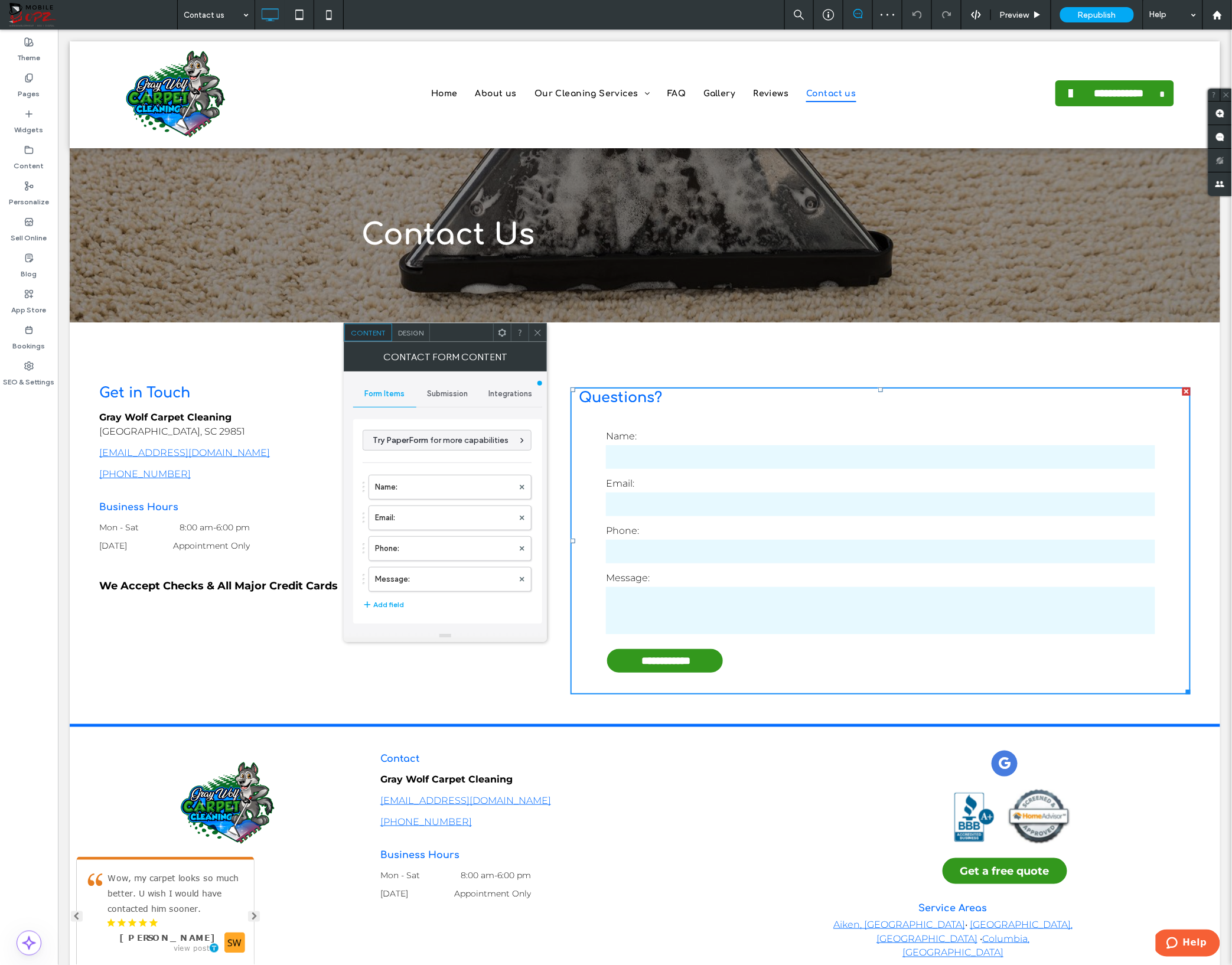
click at [689, 431] on label "Name:" at bounding box center [880, 435] width 549 height 14
click at [451, 395] on span "Submission" at bounding box center [448, 394] width 41 height 10
click at [443, 447] on label "New submission notification" at bounding box center [448, 449] width 158 height 24
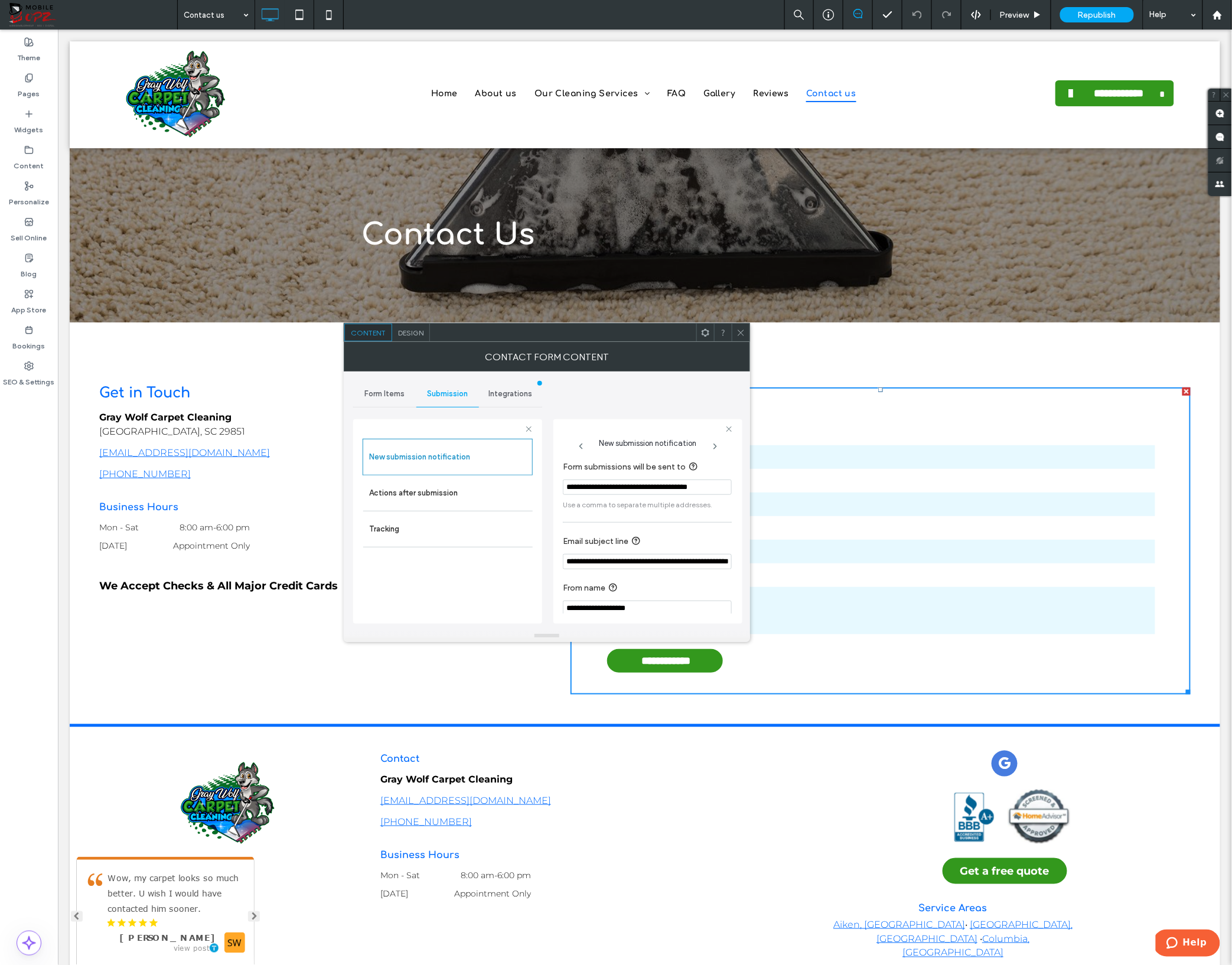
click at [636, 489] on input "**********" at bounding box center [647, 487] width 169 height 16
click at [631, 489] on input "**********" at bounding box center [647, 487] width 169 height 16
click at [630, 489] on input "**********" at bounding box center [647, 487] width 169 height 16
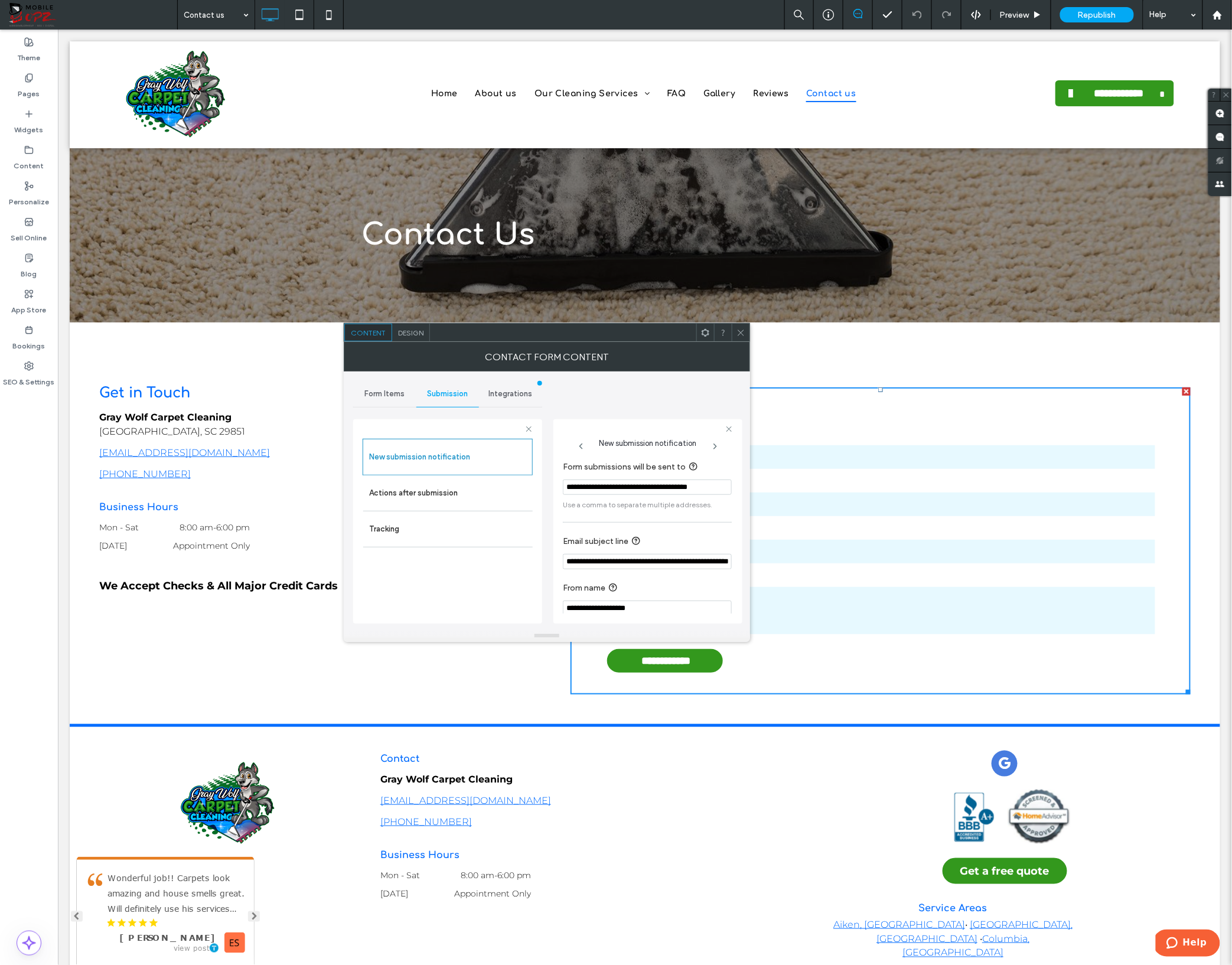
click at [630, 489] on input "**********" at bounding box center [647, 487] width 169 height 16
click at [741, 333] on use at bounding box center [740, 332] width 6 height 6
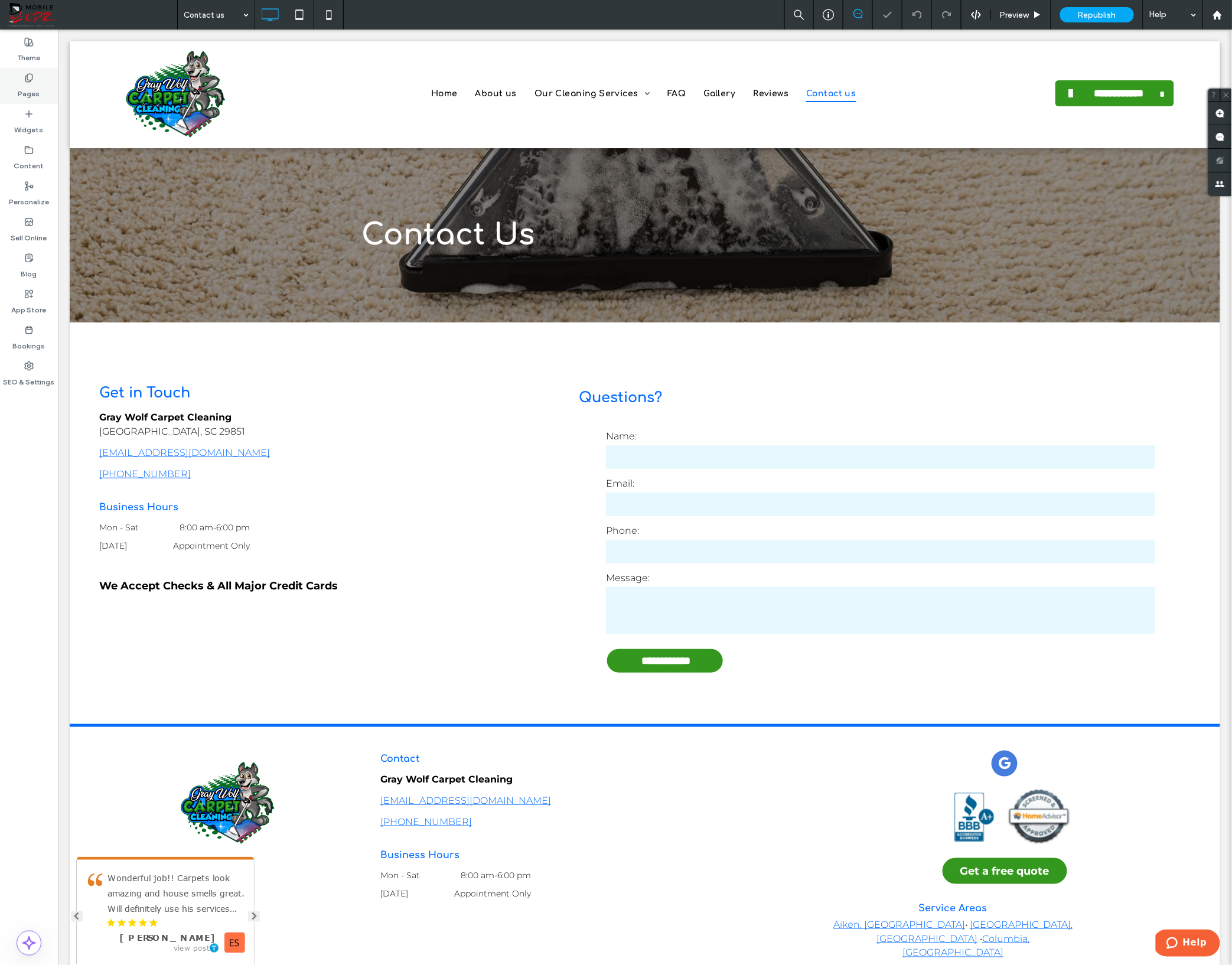
click at [16, 80] on div "Pages" at bounding box center [29, 86] width 57 height 36
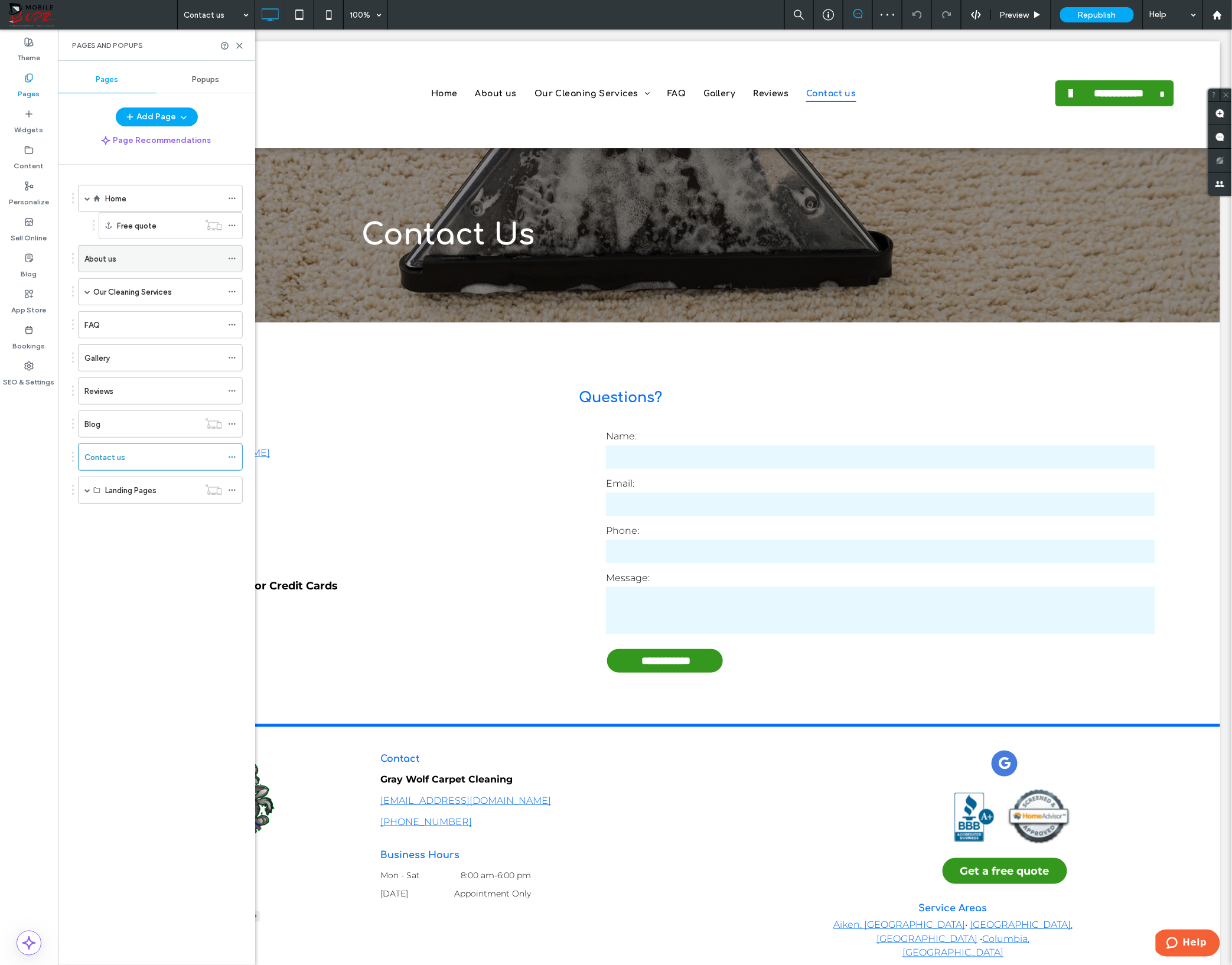
click at [112, 258] on label "About us" at bounding box center [100, 259] width 32 height 21
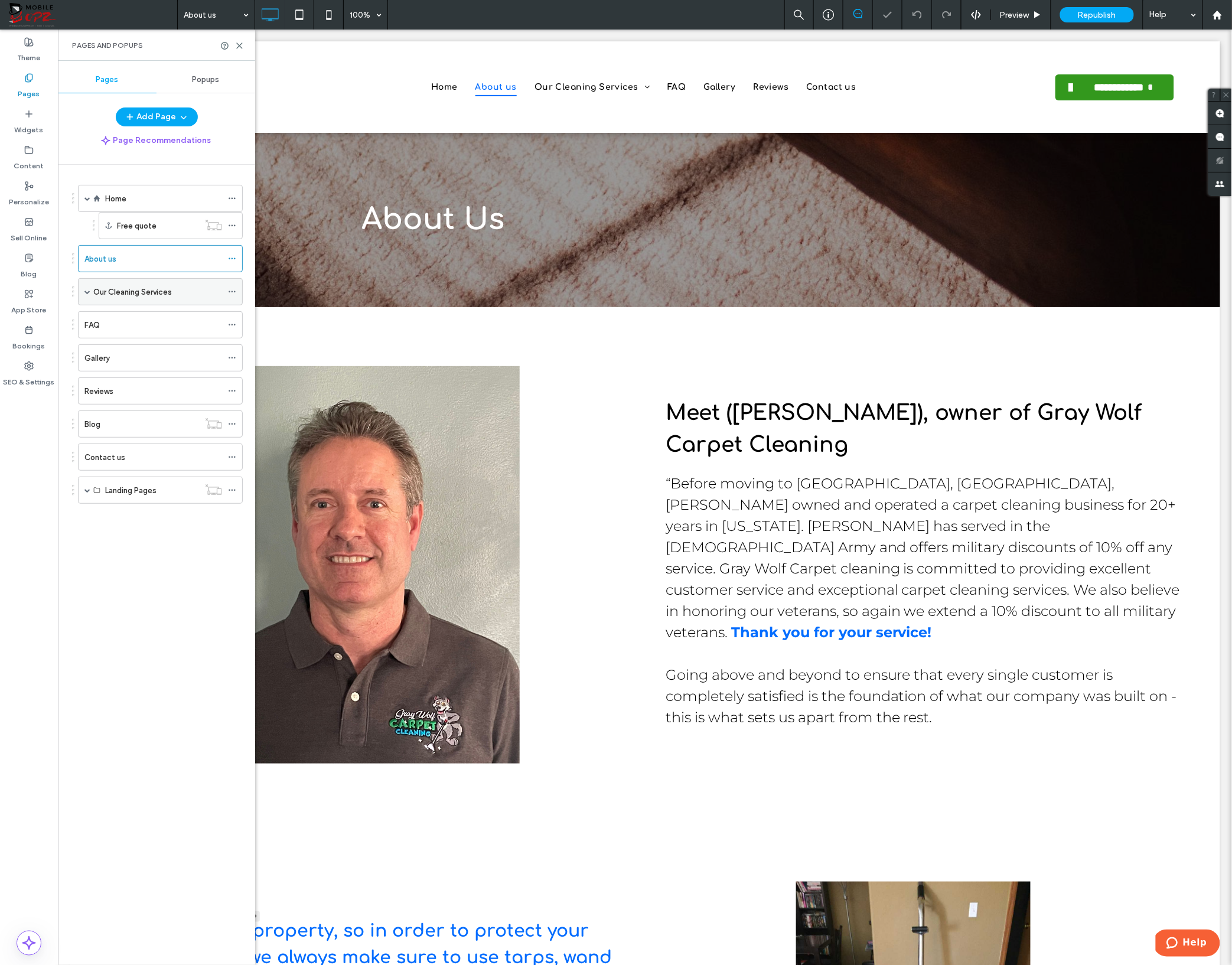
scroll to position [679, 0]
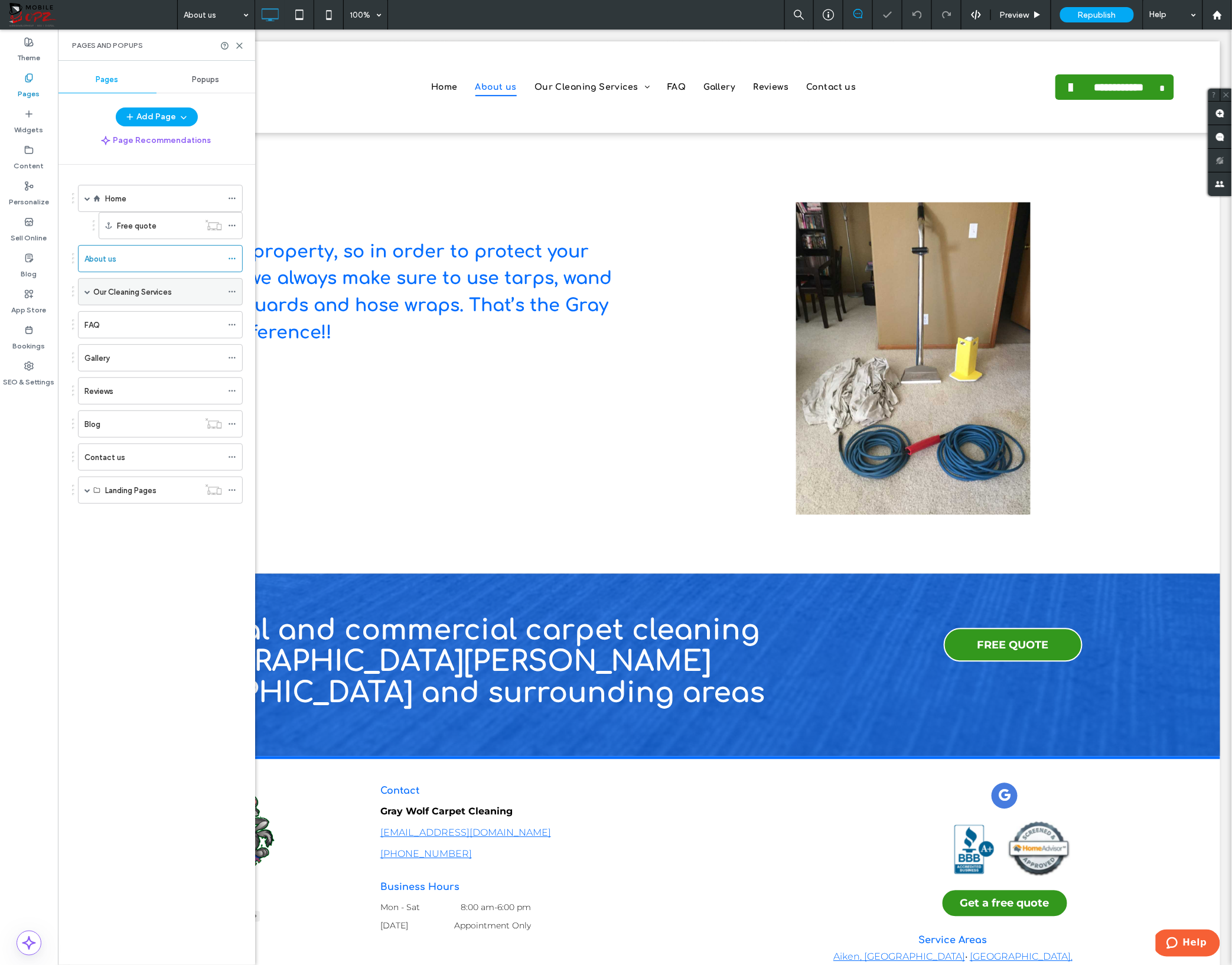
click at [125, 296] on label "Our Cleaning Services" at bounding box center [133, 292] width 79 height 21
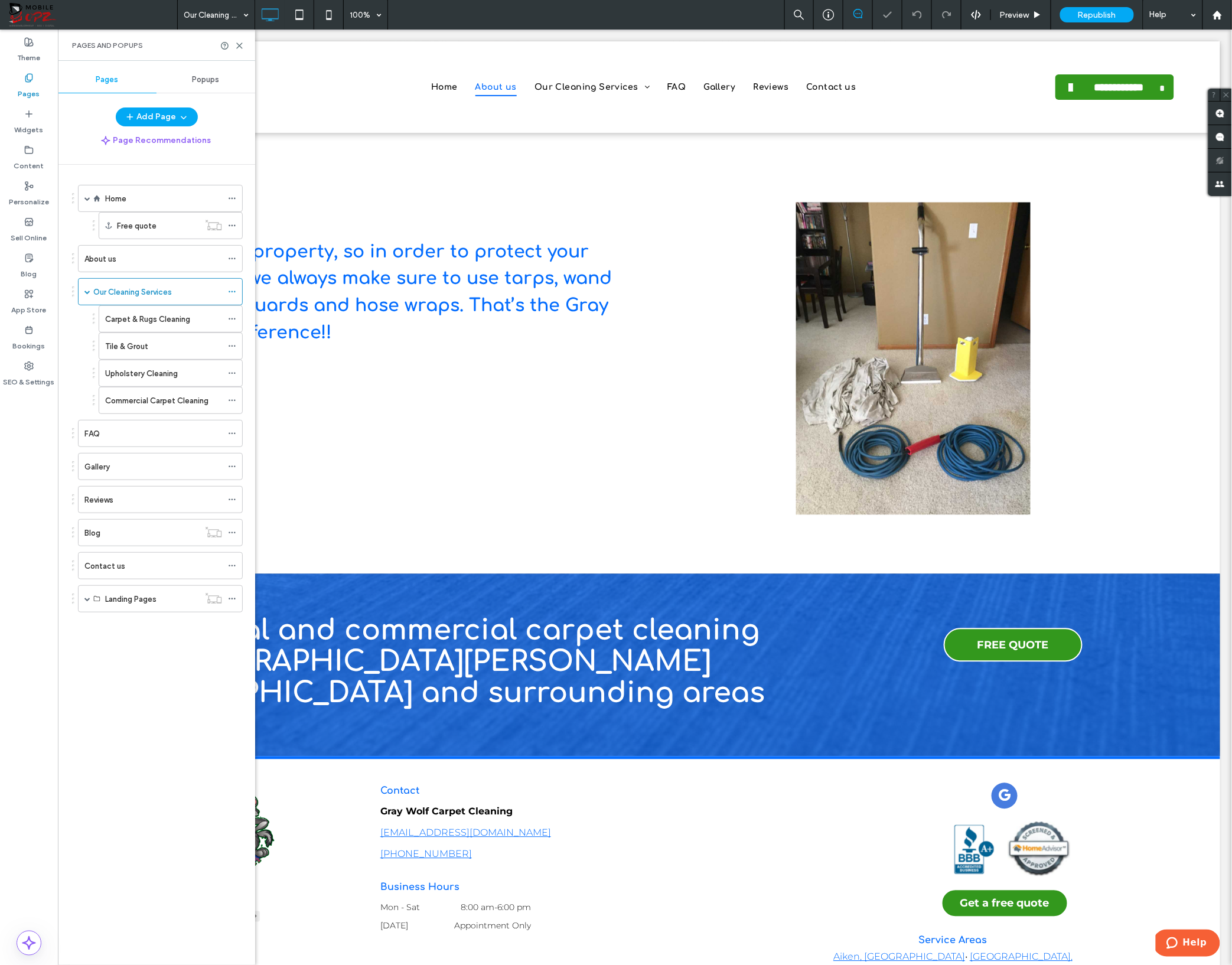
click at [134, 316] on div at bounding box center [616, 482] width 1232 height 965
click at [134, 316] on label "Carpet & Rugs Cleaning" at bounding box center [148, 319] width 85 height 21
click at [184, 348] on div at bounding box center [616, 482] width 1232 height 965
click at [148, 346] on div at bounding box center [616, 482] width 1232 height 965
click at [186, 346] on div at bounding box center [616, 482] width 1232 height 965
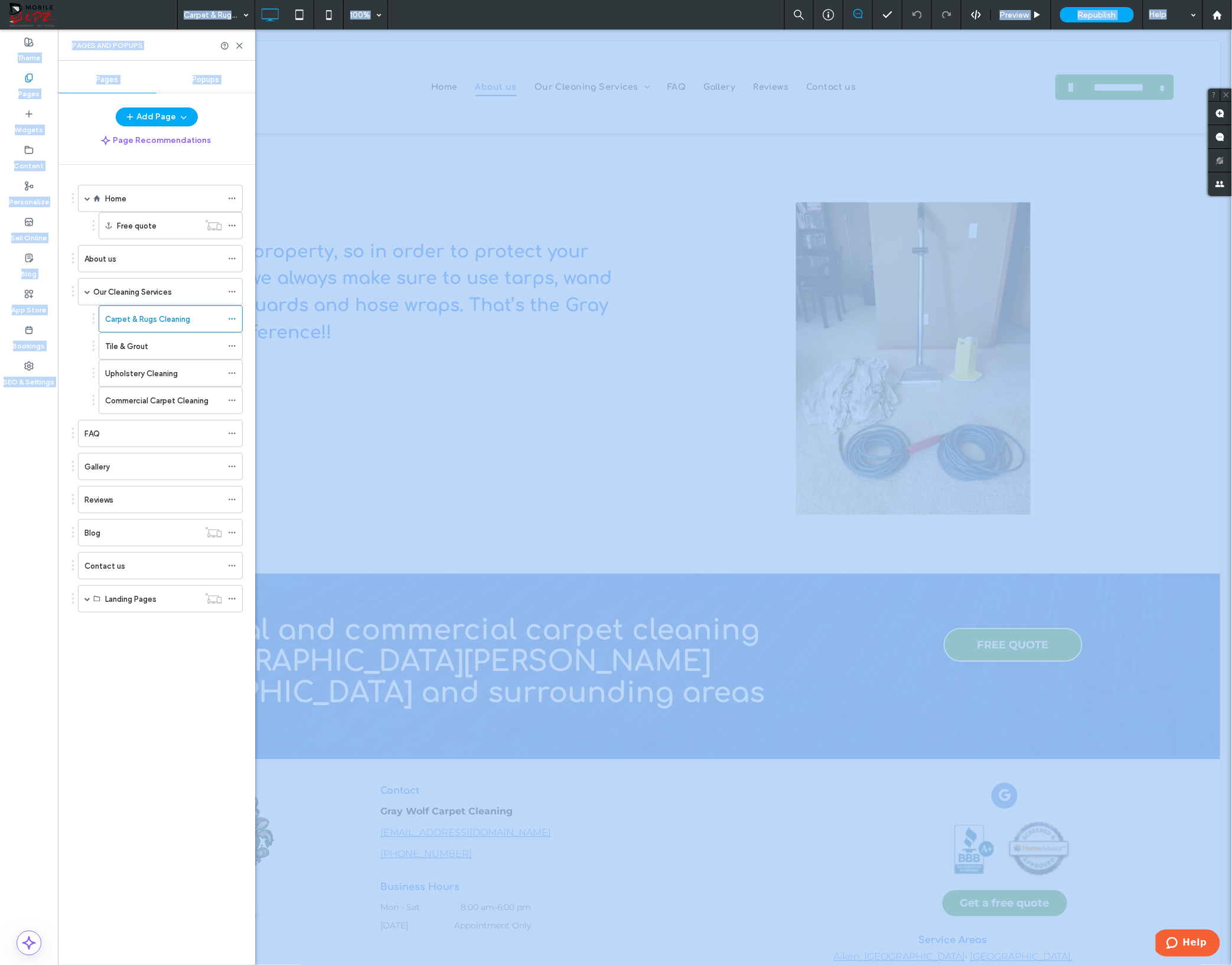
click at [186, 346] on div at bounding box center [616, 482] width 1232 height 965
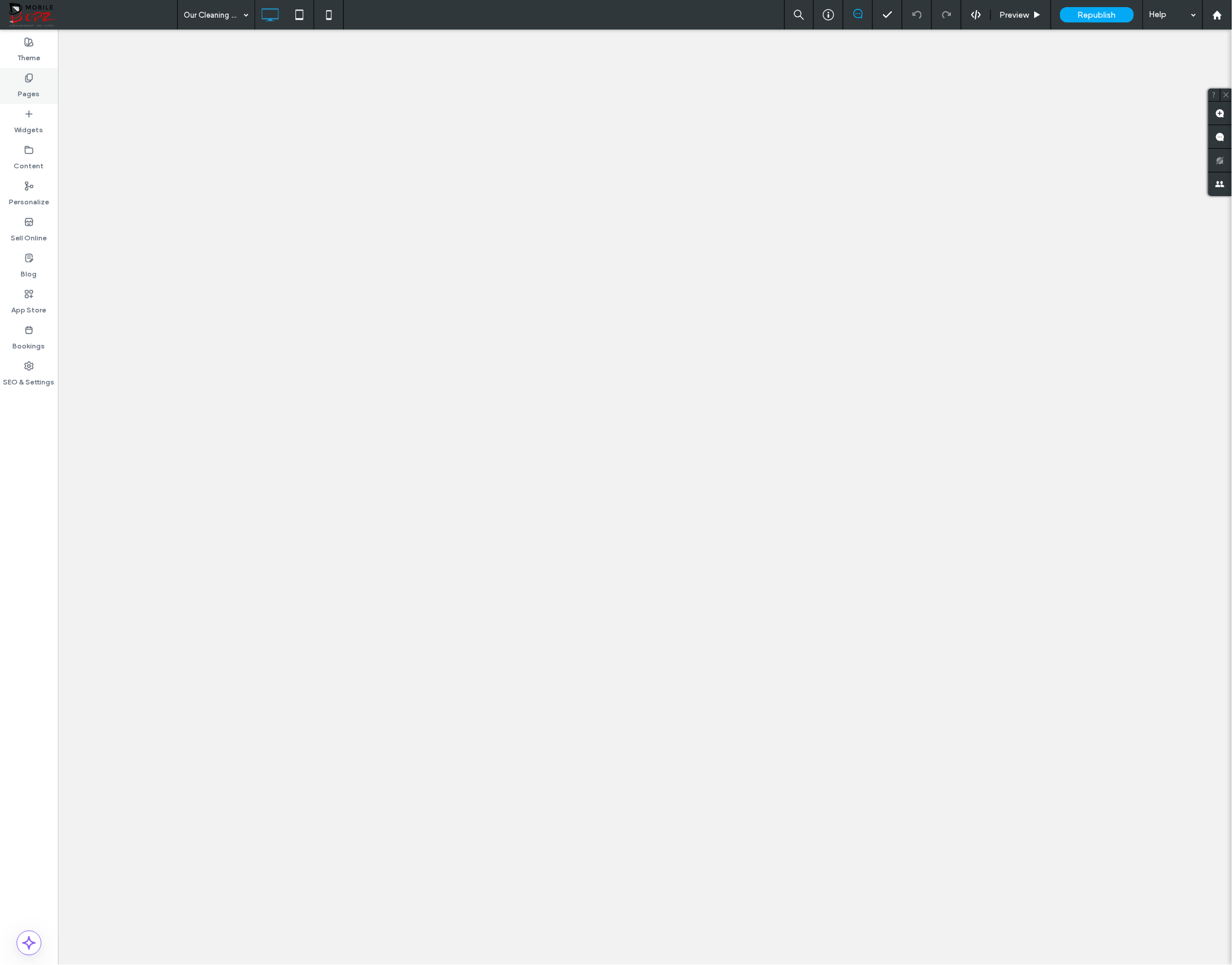
click at [31, 96] on label "Pages" at bounding box center [29, 91] width 22 height 16
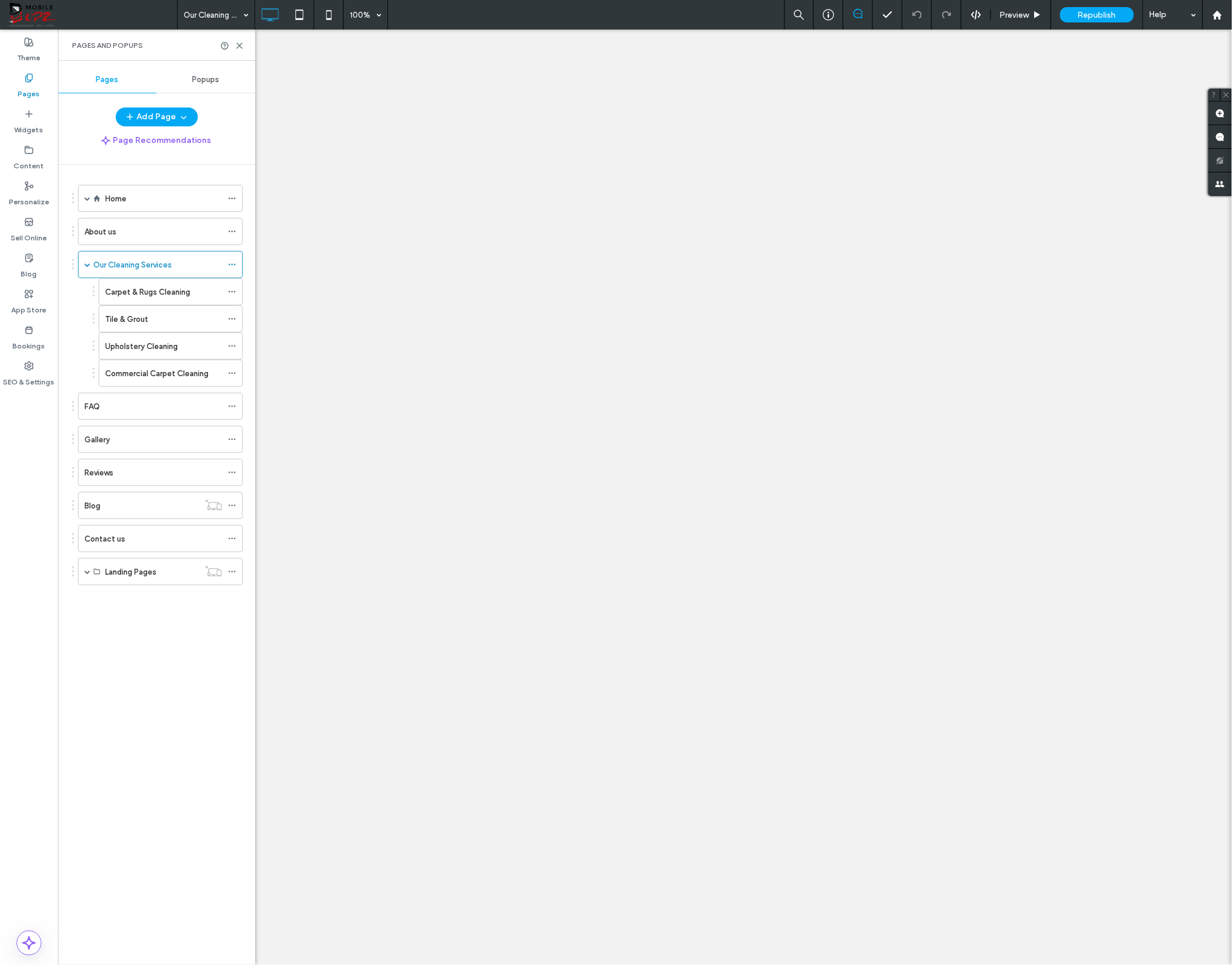
click at [45, 93] on div "Pages" at bounding box center [29, 86] width 57 height 36
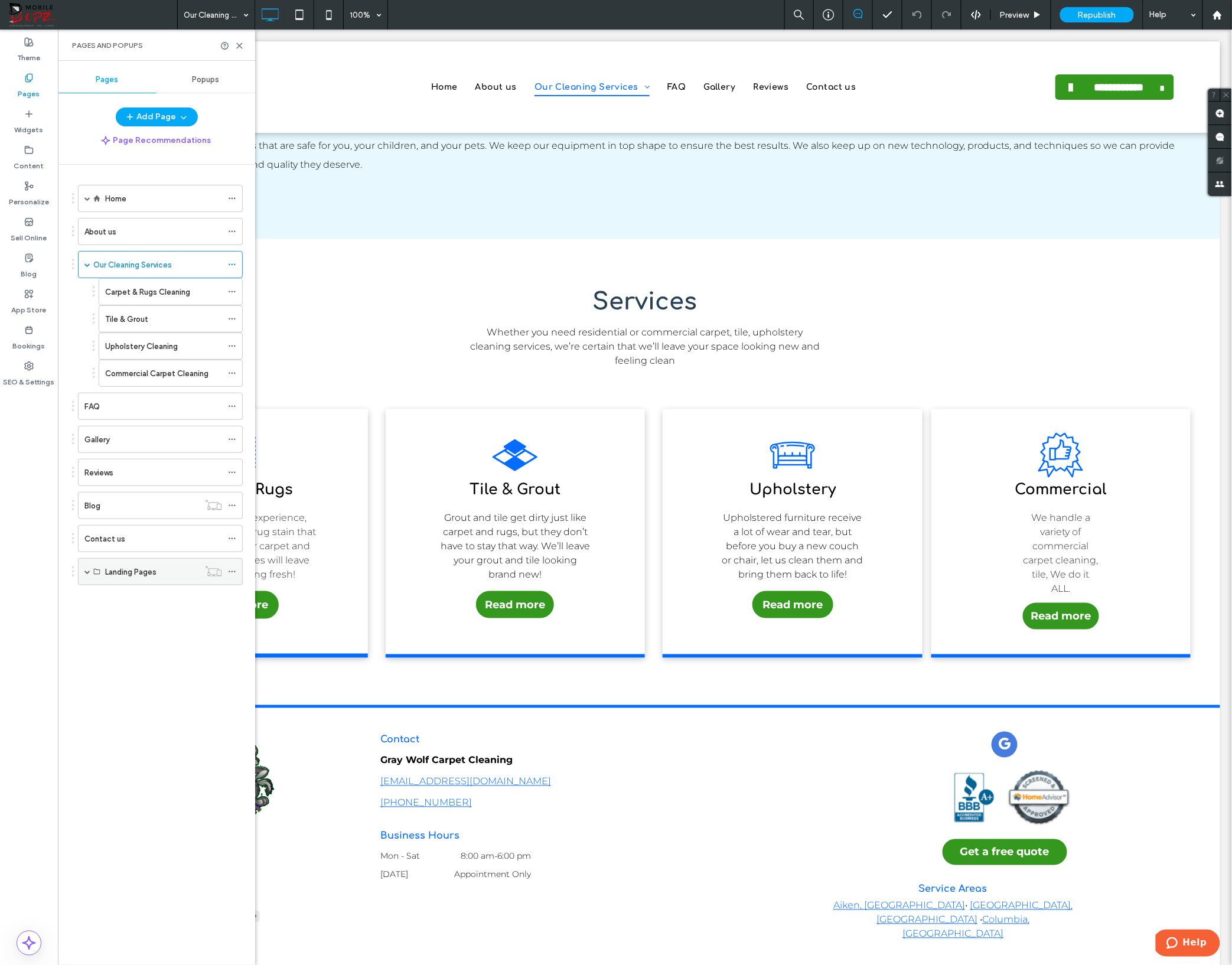
scroll to position [315, 0]
click at [85, 574] on span at bounding box center [87, 572] width 6 height 6
click at [140, 593] on div "LP Template - Gray Wolf - Carpet & Rugs Cleaning" at bounding box center [163, 599] width 117 height 26
click at [142, 627] on div at bounding box center [616, 482] width 1232 height 965
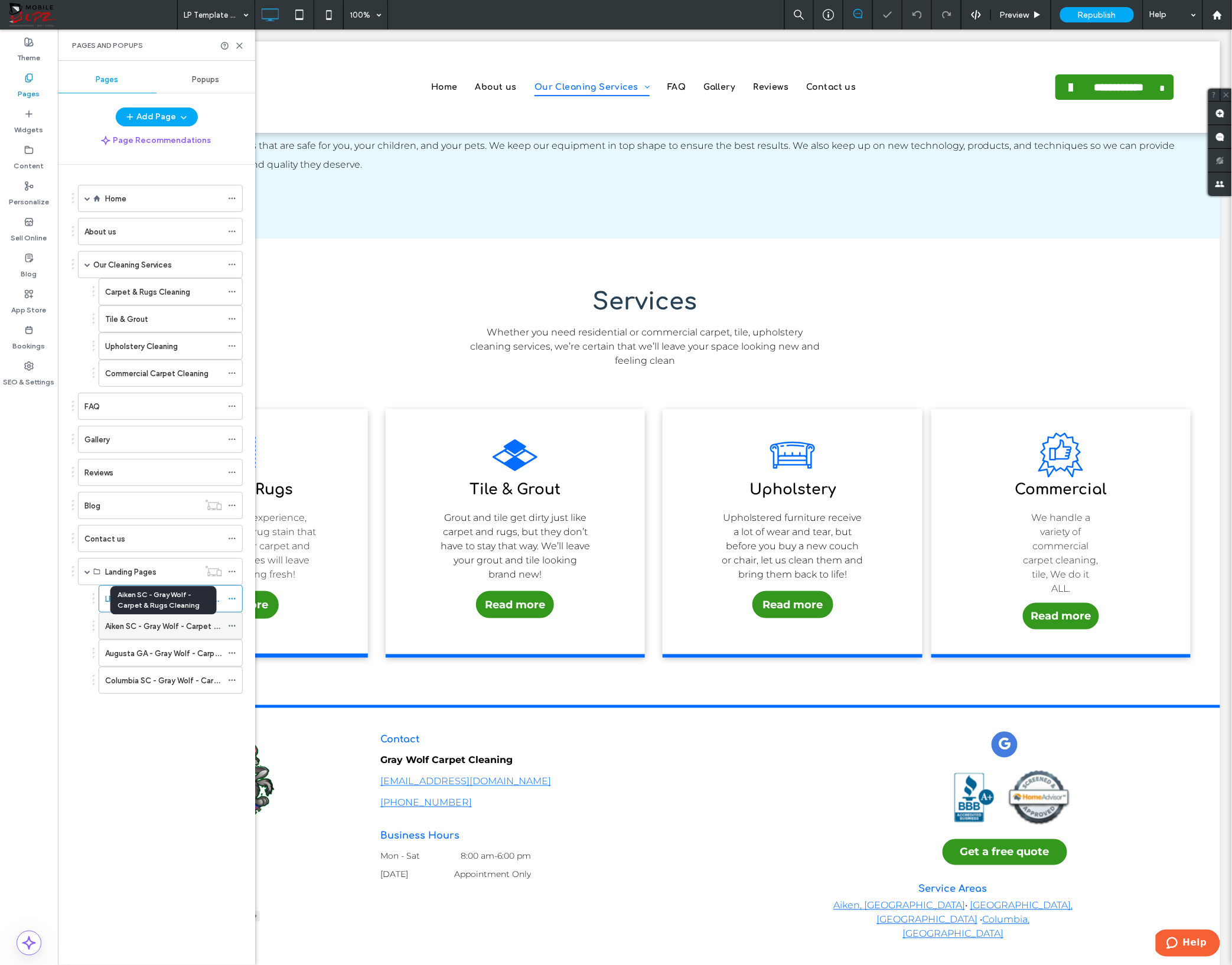
click at [143, 627] on label "Aiken SC - Gray Wolf - Carpet & Rugs Cleaning" at bounding box center [188, 626] width 166 height 21
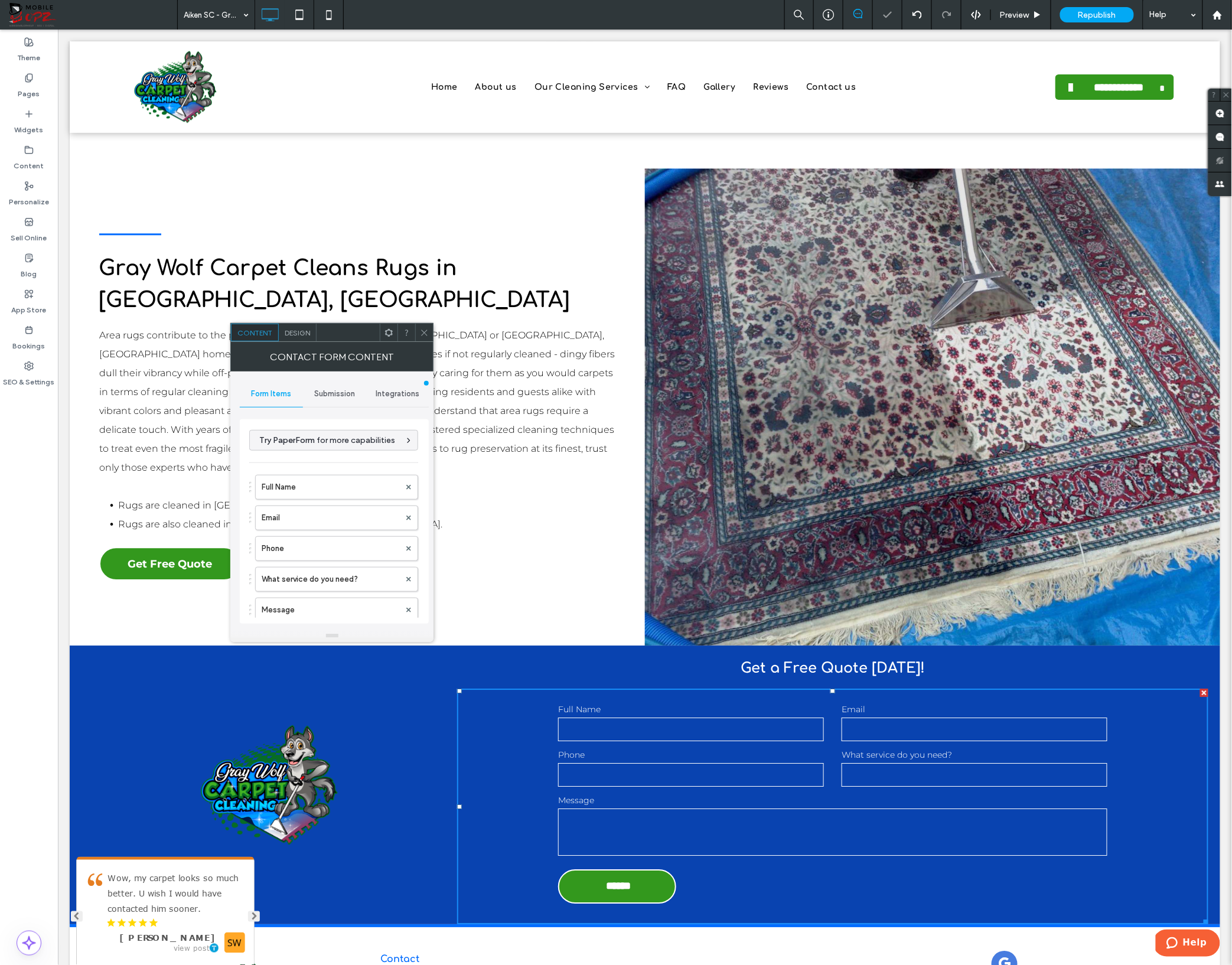
click at [346, 398] on span "Submission" at bounding box center [335, 394] width 41 height 10
click at [356, 453] on label "New submission notification" at bounding box center [334, 449] width 158 height 24
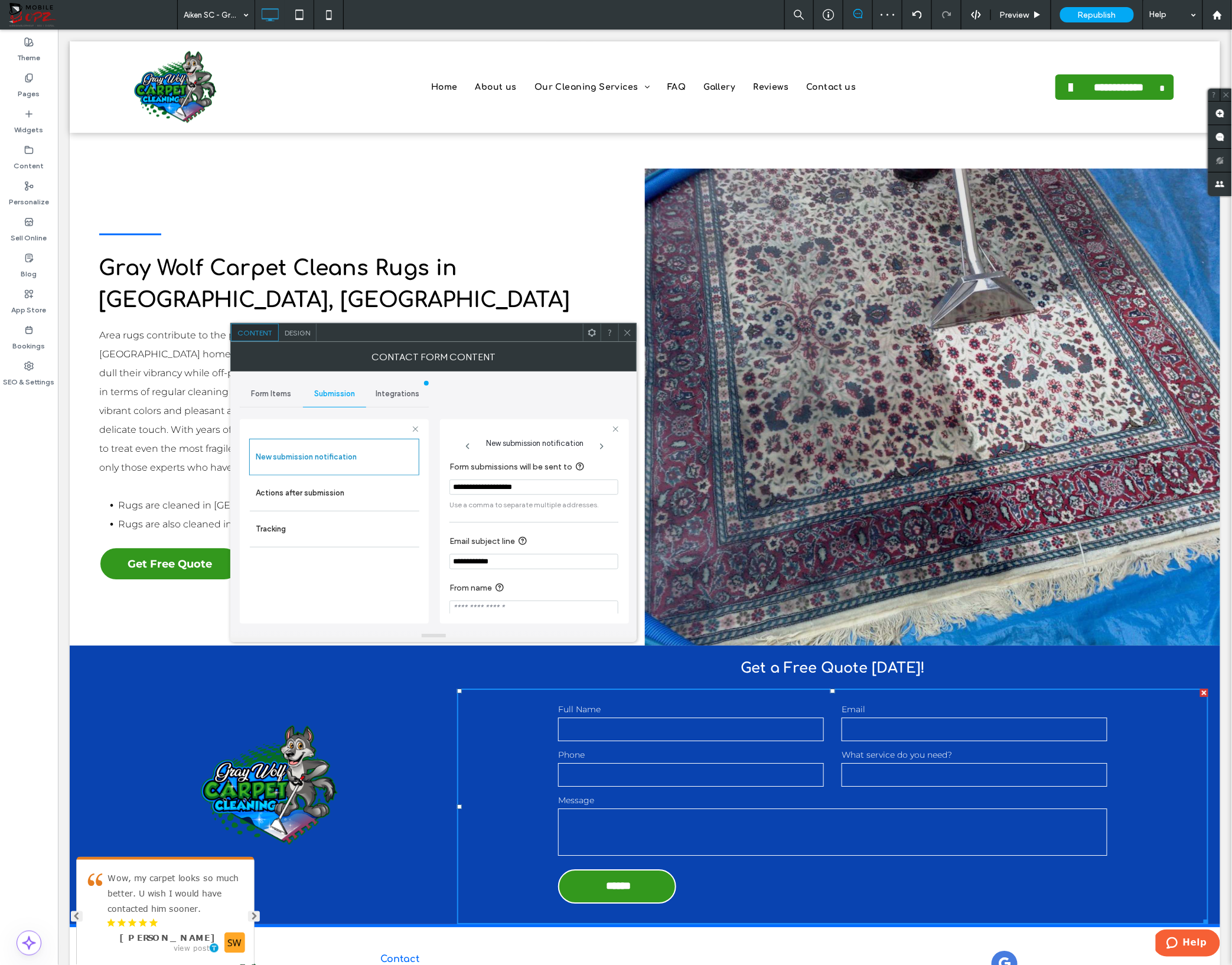
click at [625, 332] on icon at bounding box center [627, 333] width 9 height 9
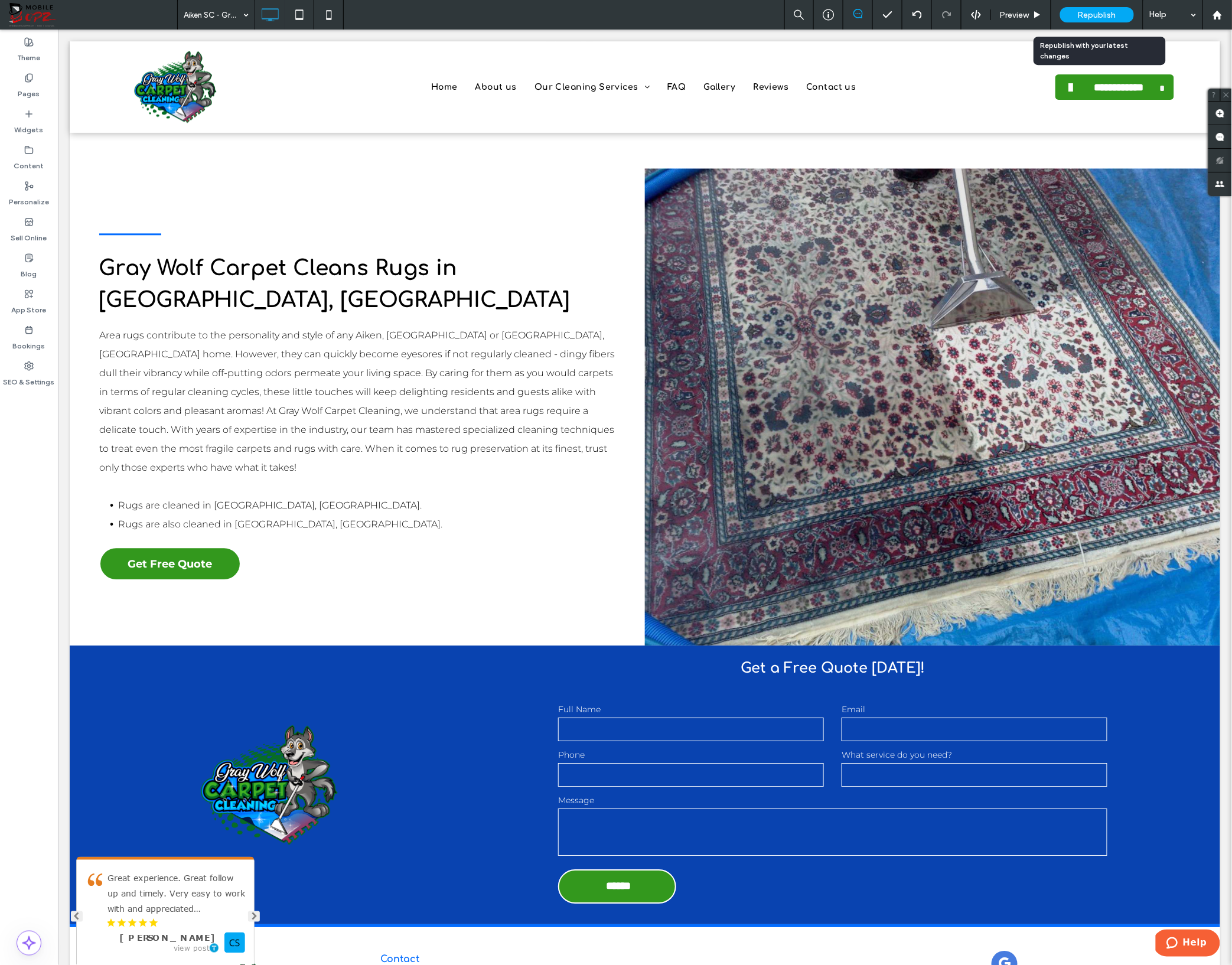
click at [1087, 11] on span "Republish" at bounding box center [1097, 15] width 39 height 10
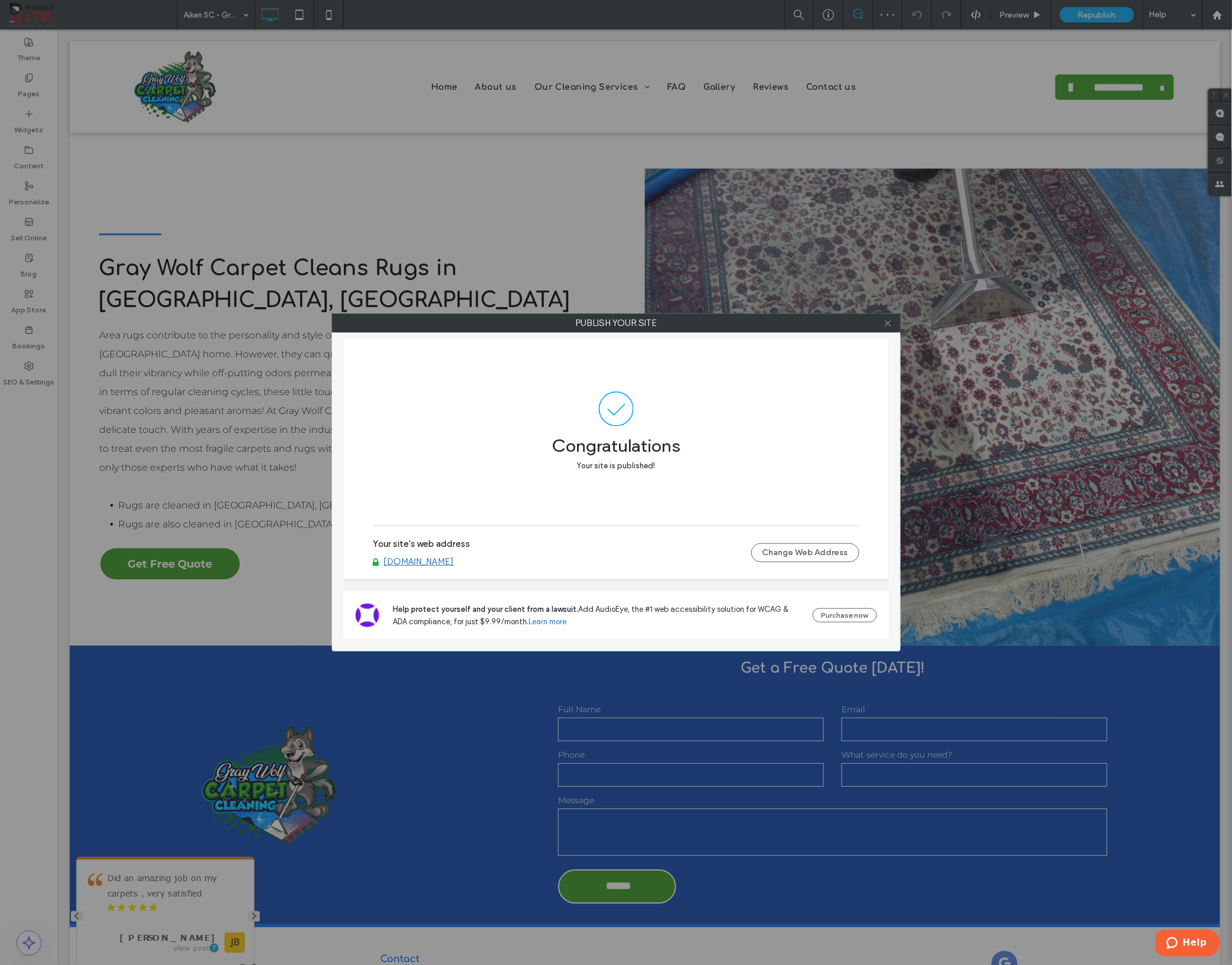
click at [885, 321] on use at bounding box center [887, 323] width 6 height 6
